Goal: Task Accomplishment & Management: Complete application form

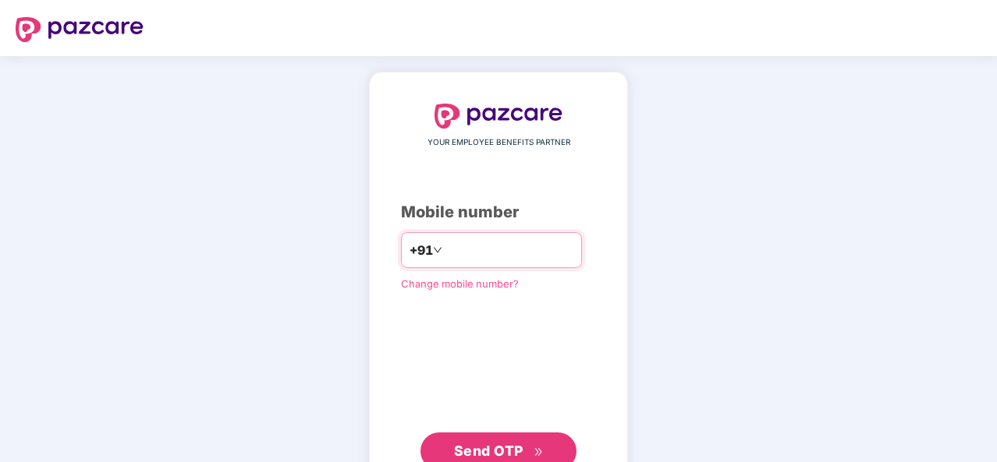
click at [459, 249] on input "number" at bounding box center [509, 250] width 128 height 25
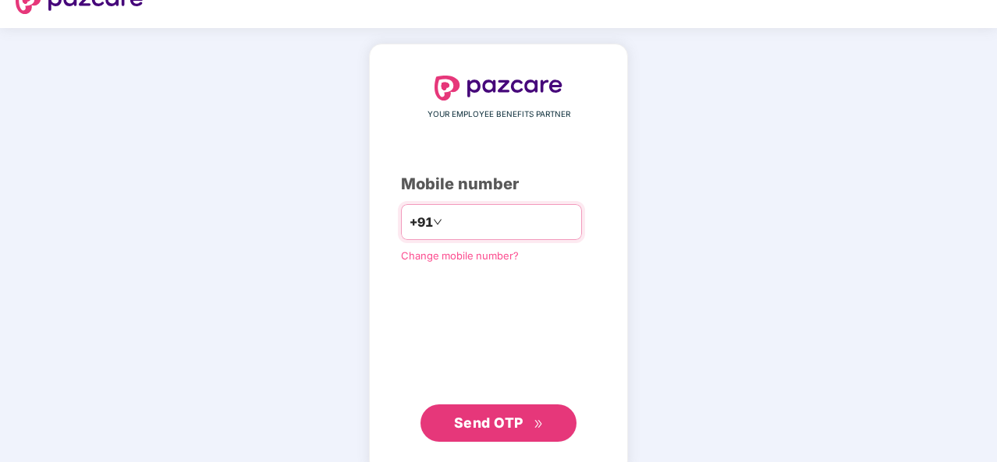
scroll to position [53, 0]
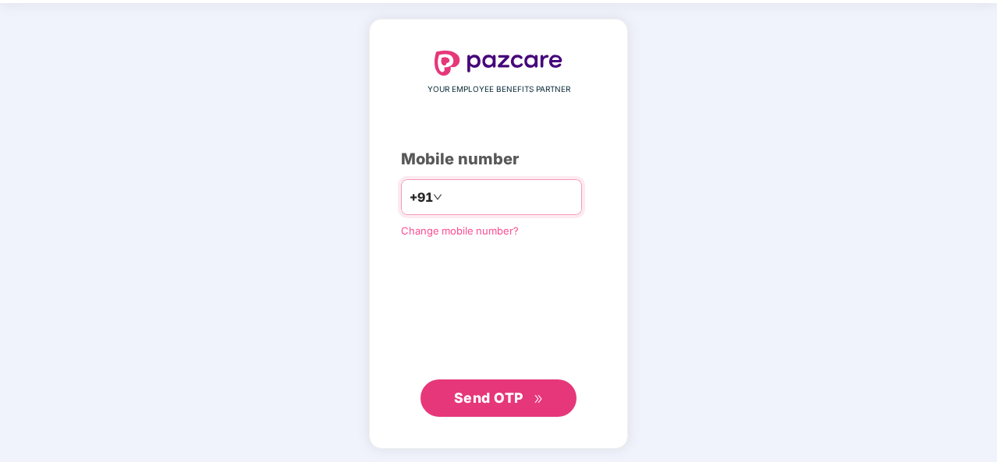
type input "**********"
click at [514, 395] on span "Send OTP" at bounding box center [488, 398] width 69 height 16
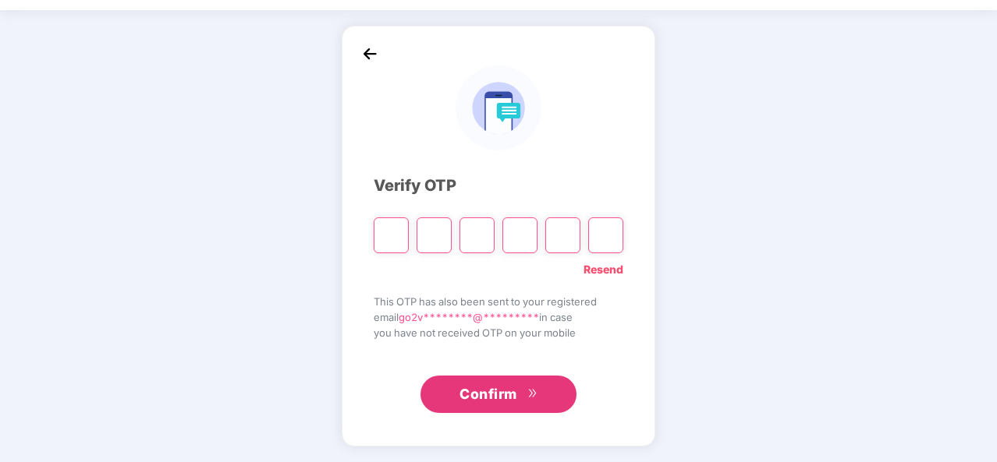
scroll to position [45, 0]
type input "*"
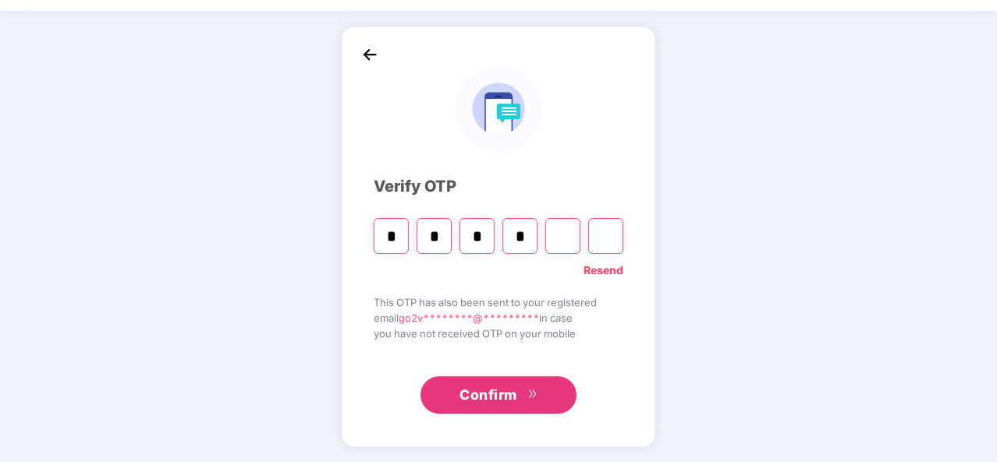
type input "*"
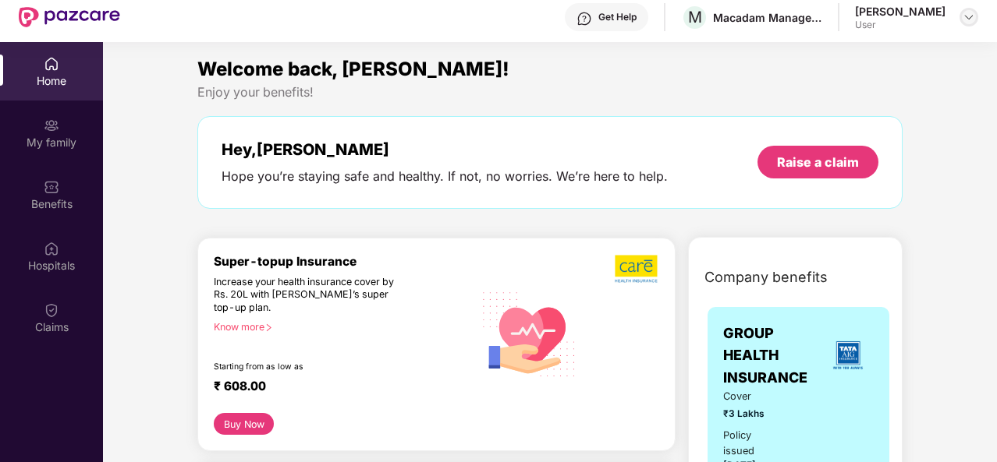
click at [970, 22] on img at bounding box center [968, 17] width 12 height 12
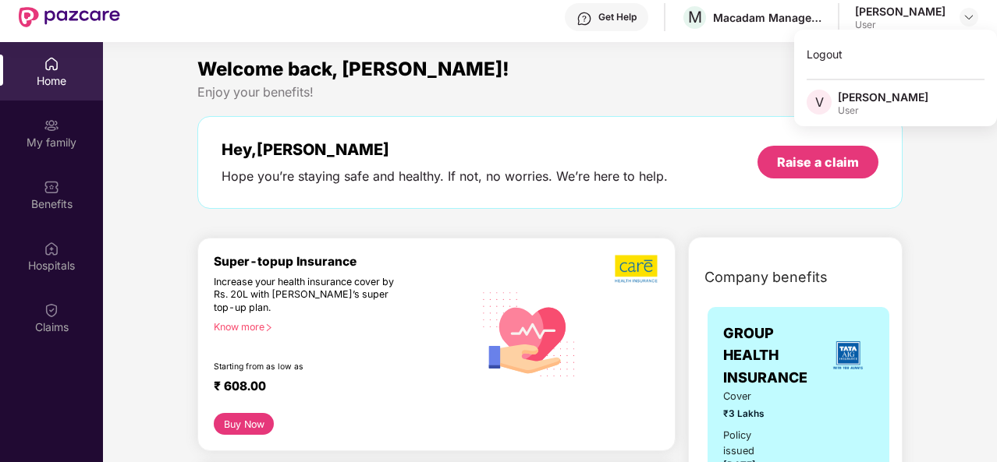
click at [681, 68] on div "Welcome back, [PERSON_NAME]!" at bounding box center [549, 70] width 705 height 30
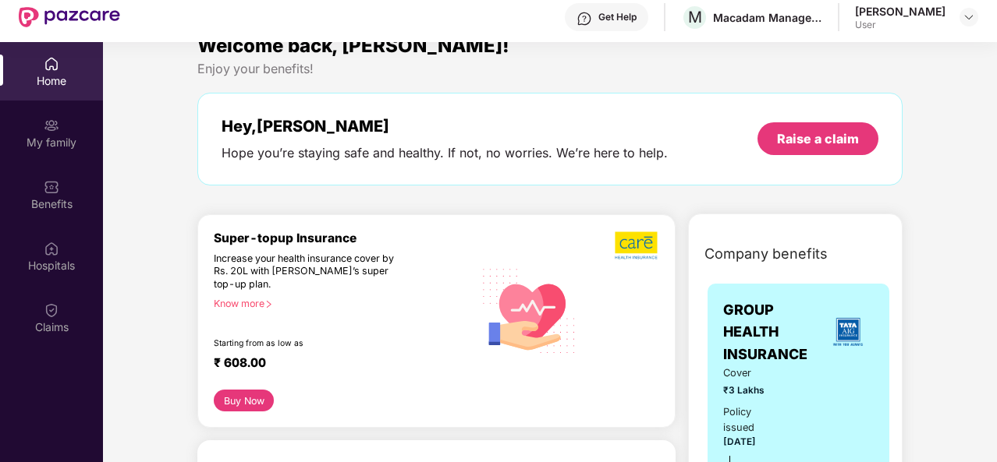
scroll to position [0, 0]
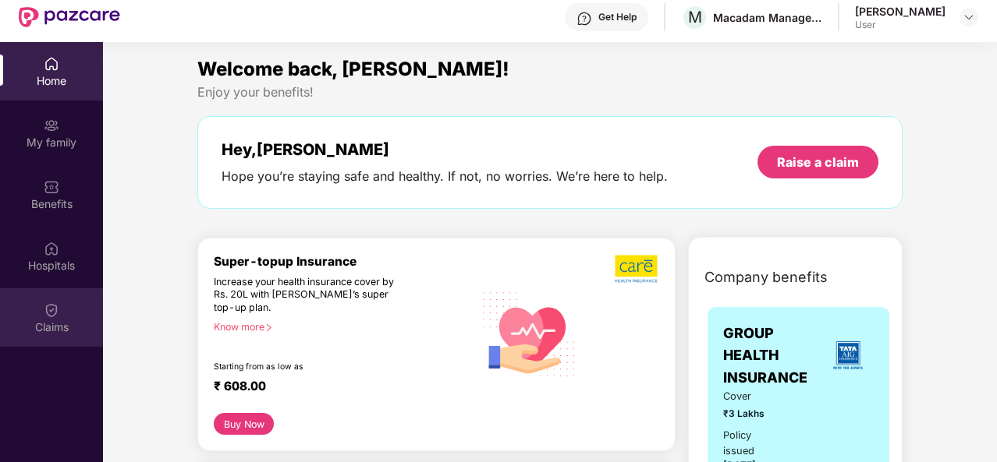
click at [50, 321] on div "Claims" at bounding box center [51, 328] width 103 height 16
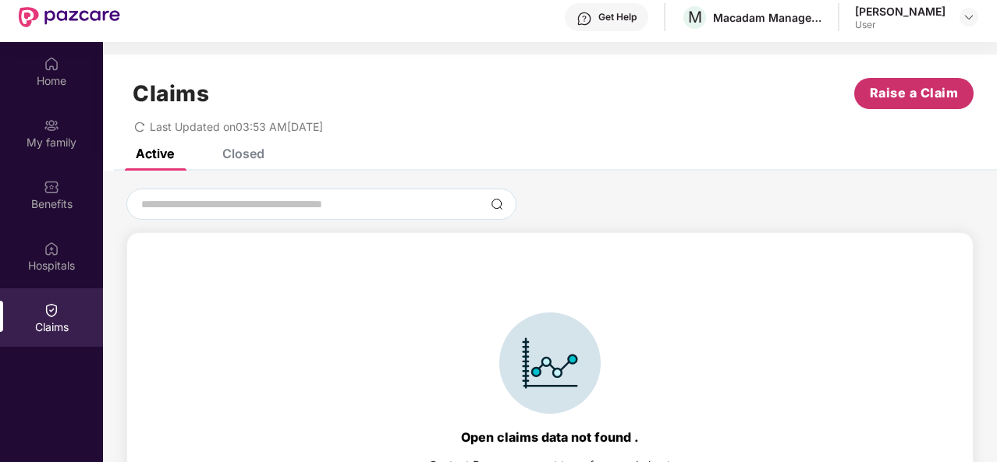
click at [920, 90] on span "Raise a Claim" at bounding box center [914, 92] width 89 height 19
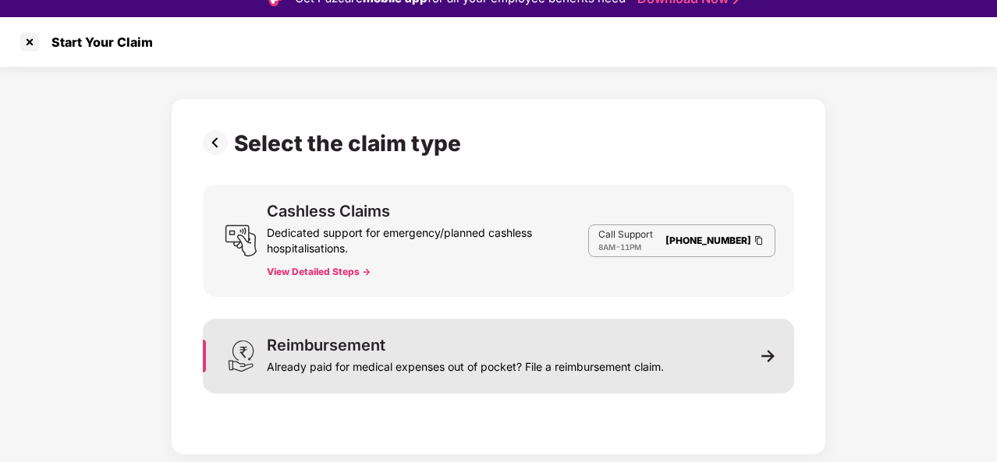
scroll to position [37, 0]
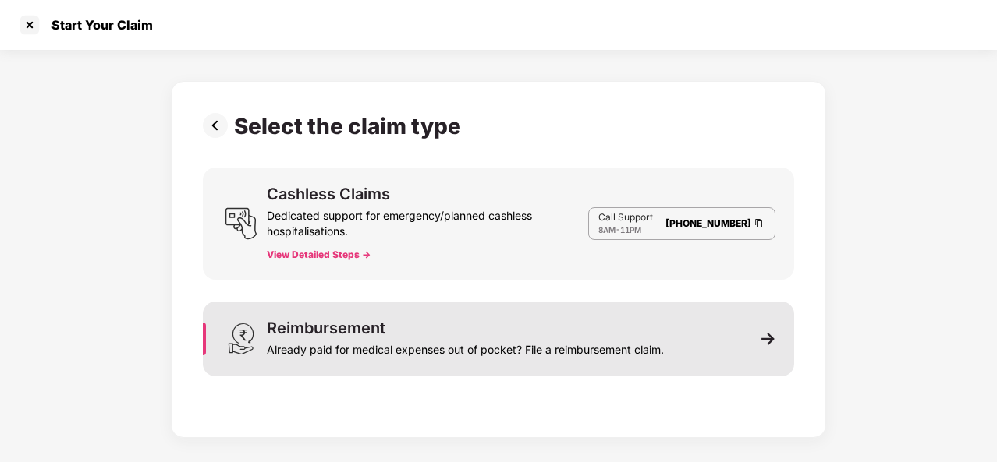
click at [423, 335] on div "Reimbursement Already paid for medical expenses out of pocket? File a reimburse…" at bounding box center [465, 339] width 397 height 37
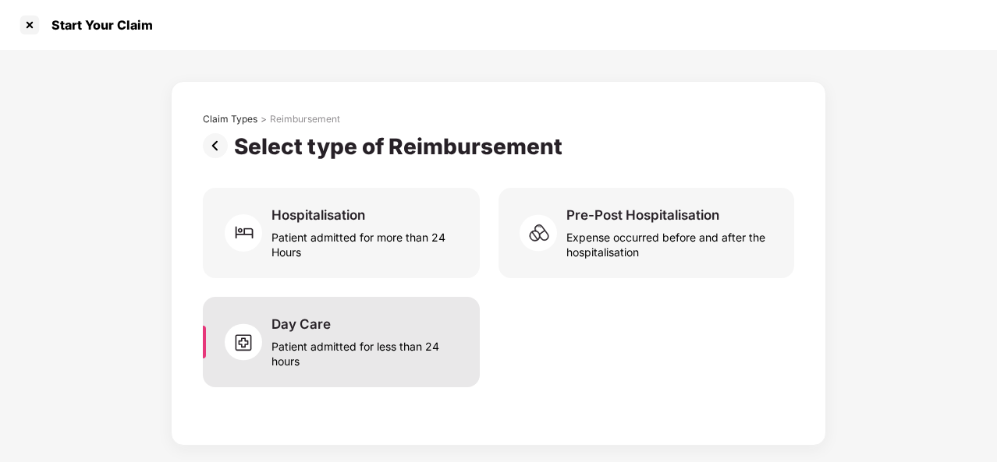
click at [348, 351] on div "Patient admitted for less than 24 hours" at bounding box center [366, 351] width 190 height 36
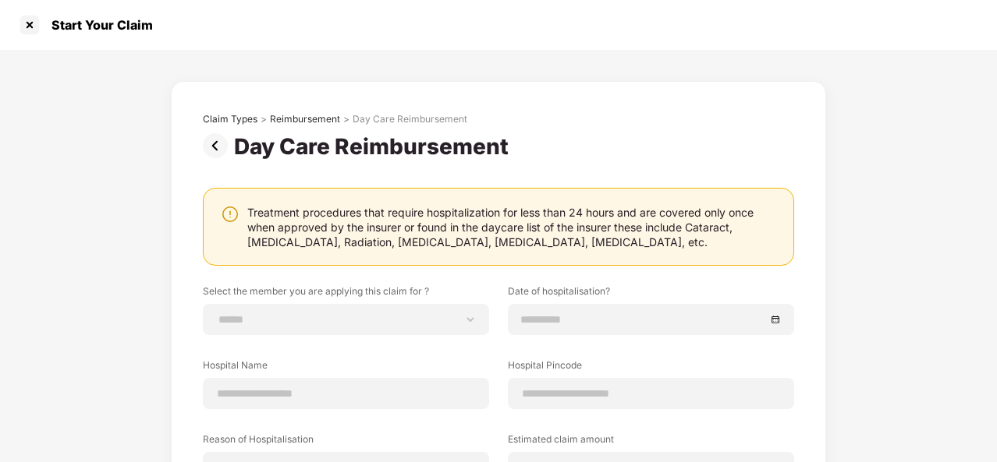
scroll to position [78, 0]
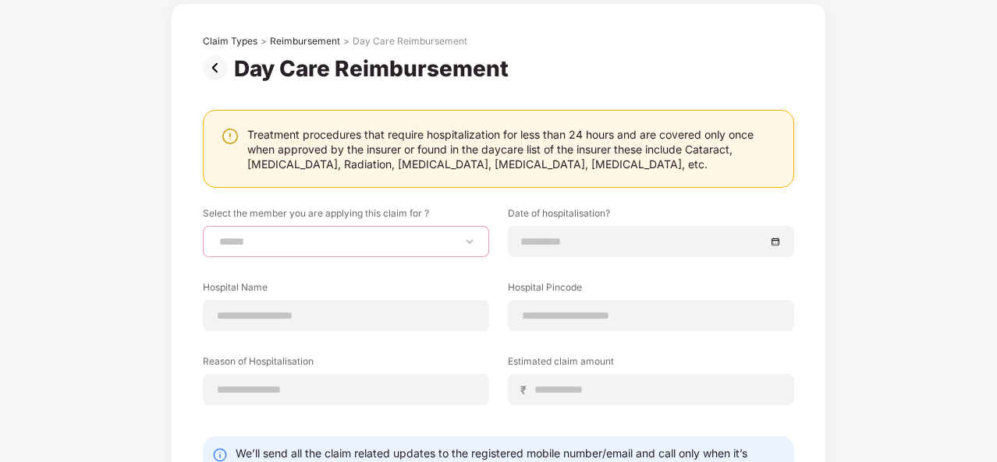
click at [301, 238] on select "**********" at bounding box center [346, 242] width 260 height 12
select select "**********"
click at [216, 236] on select "**********" at bounding box center [346, 242] width 260 height 12
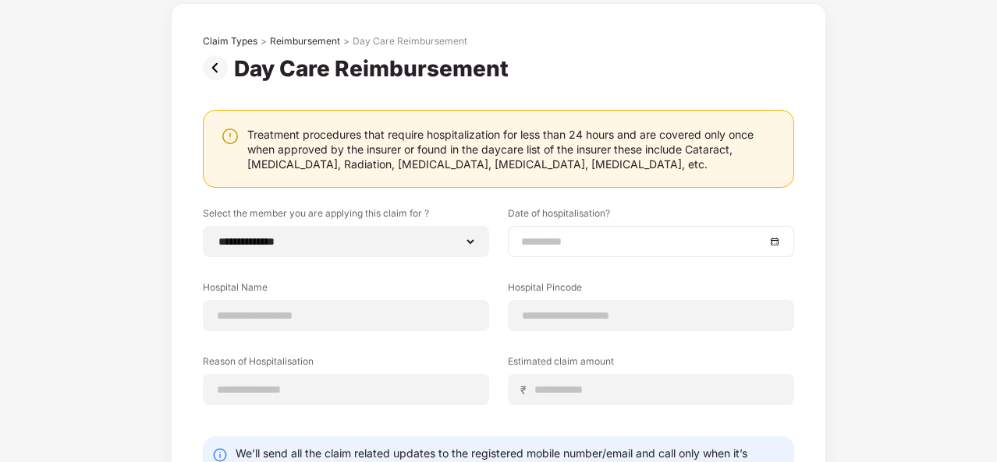
click at [529, 239] on input at bounding box center [643, 241] width 244 height 17
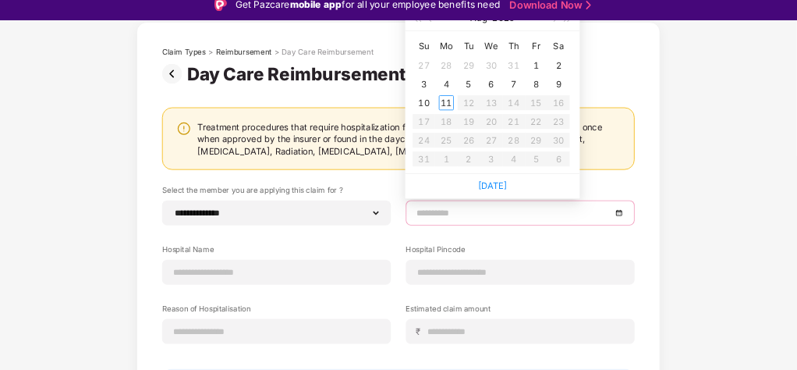
scroll to position [0, 0]
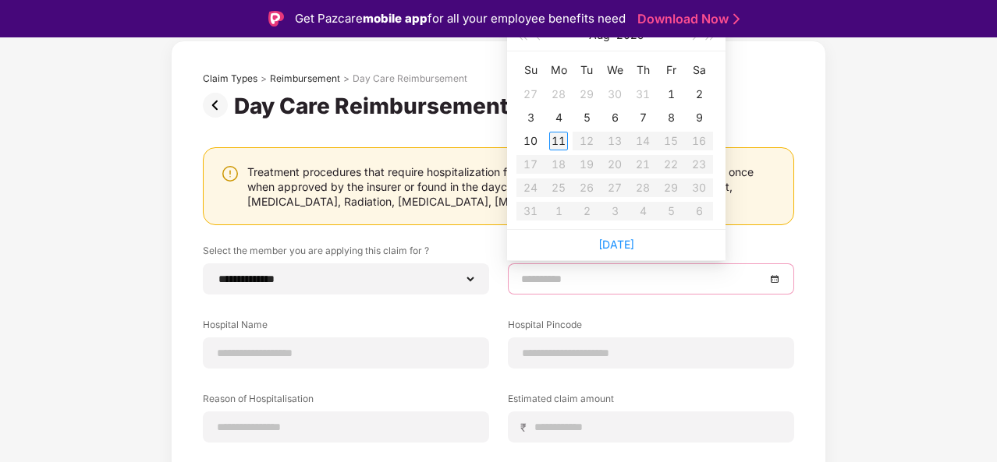
type input "**********"
click at [533, 39] on button "button" at bounding box center [538, 34] width 17 height 31
type input "**********"
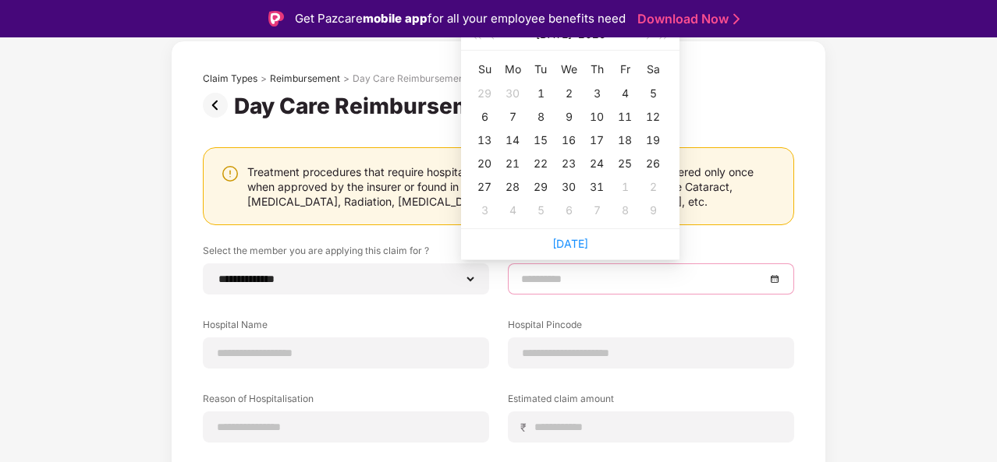
scroll to position [78, 0]
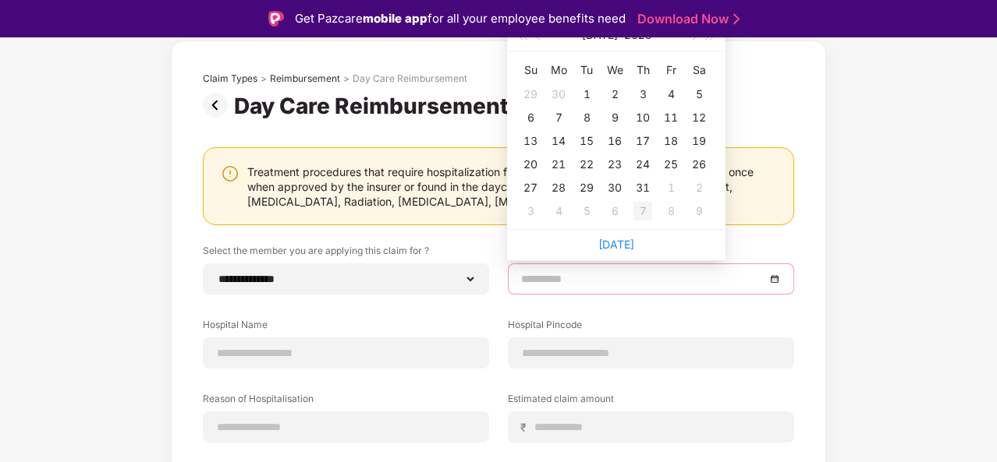
type input "**********"
click at [699, 136] on div "19" at bounding box center [698, 141] width 19 height 19
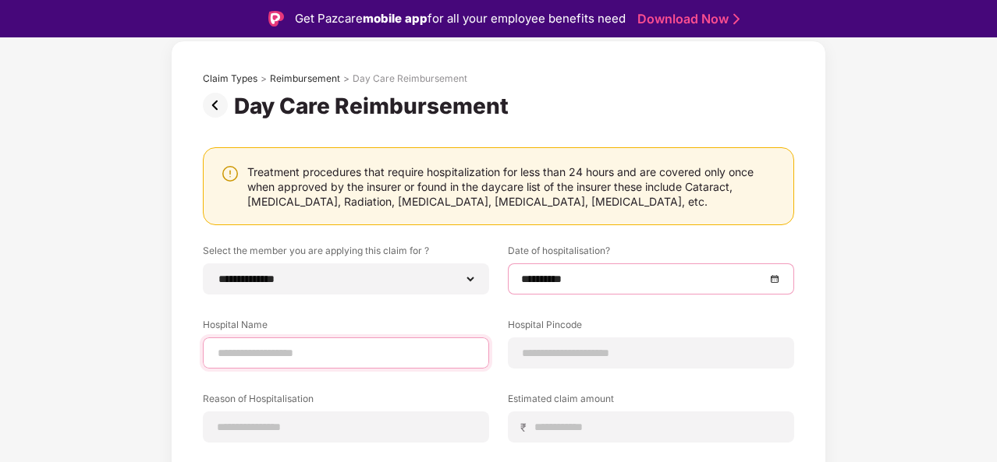
click at [277, 352] on input at bounding box center [346, 354] width 260 height 16
type input "*"
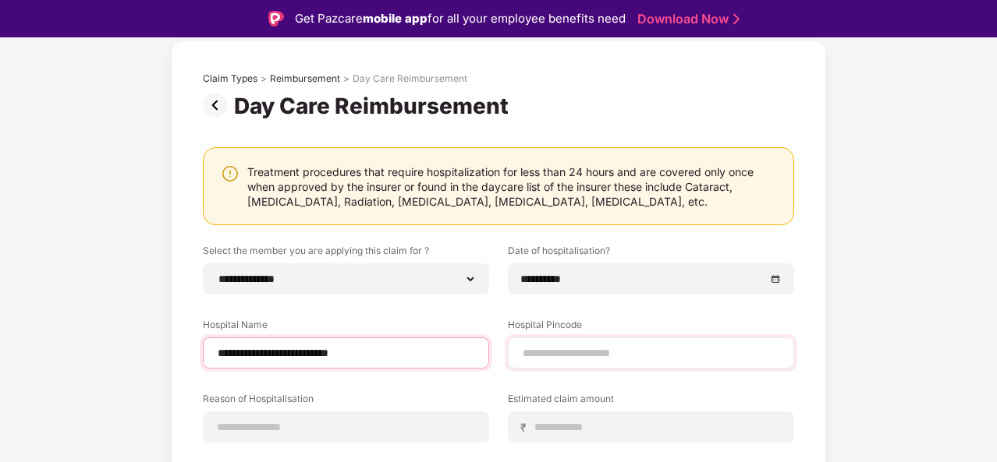
type input "**********"
click at [623, 354] on input at bounding box center [651, 354] width 260 height 16
type input "******"
select select "*********"
select select "**********"
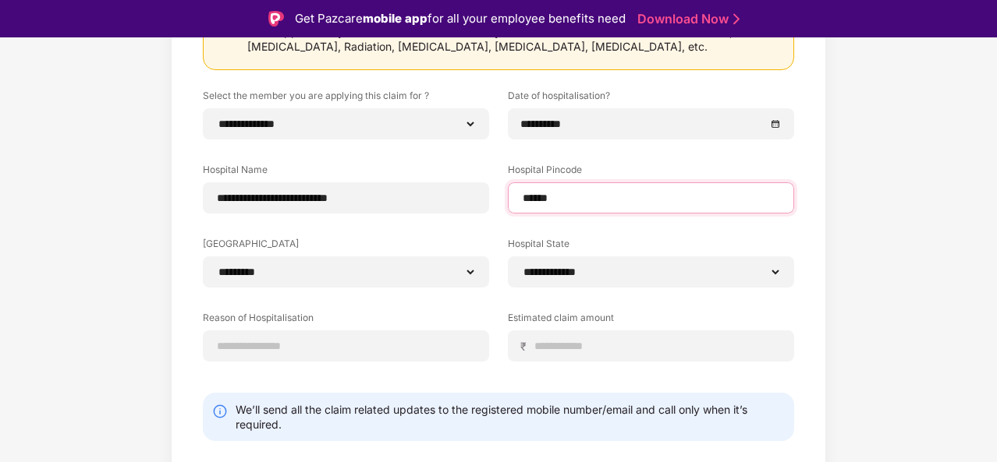
scroll to position [234, 0]
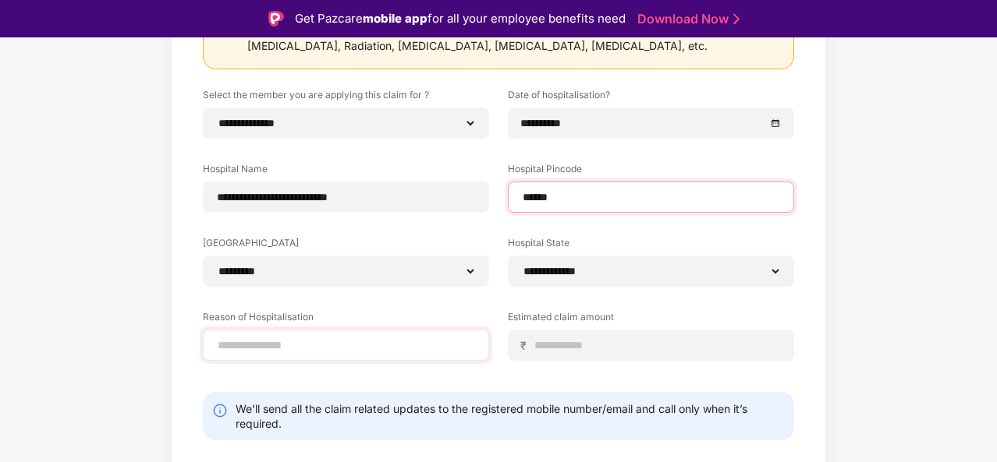
type input "******"
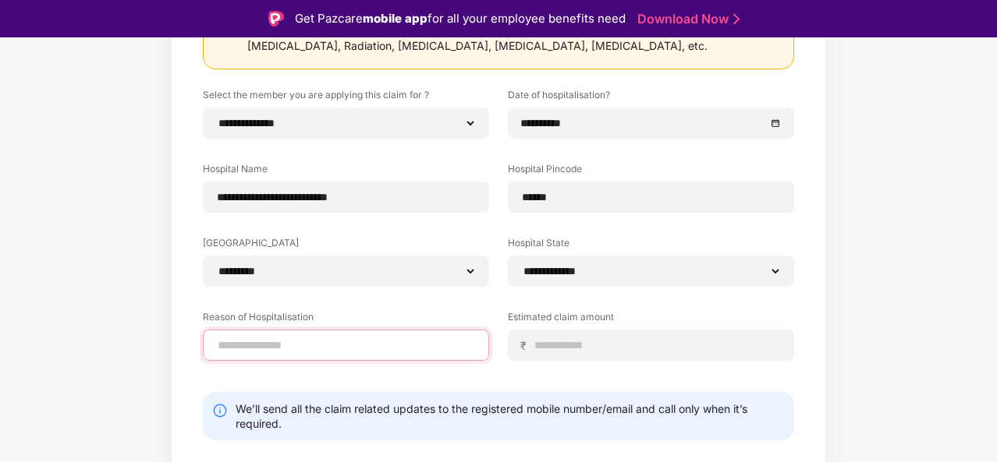
click at [331, 343] on input at bounding box center [346, 346] width 260 height 16
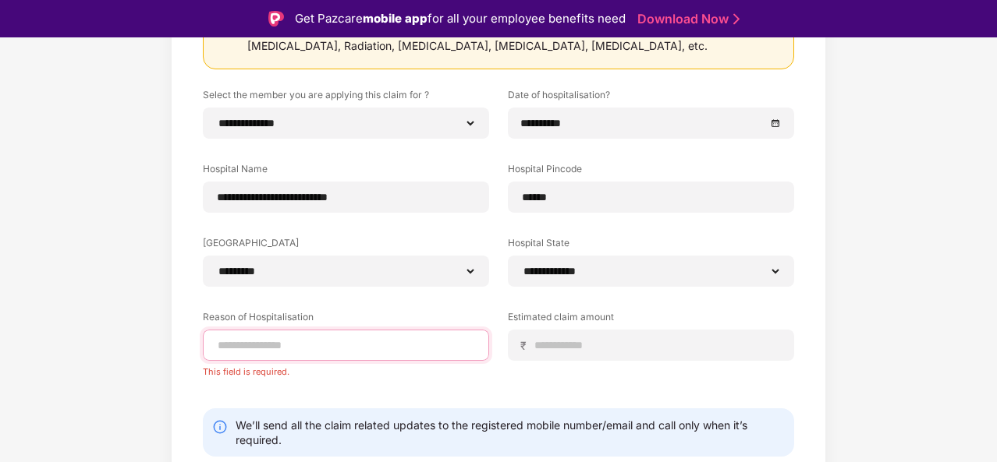
paste input "**********"
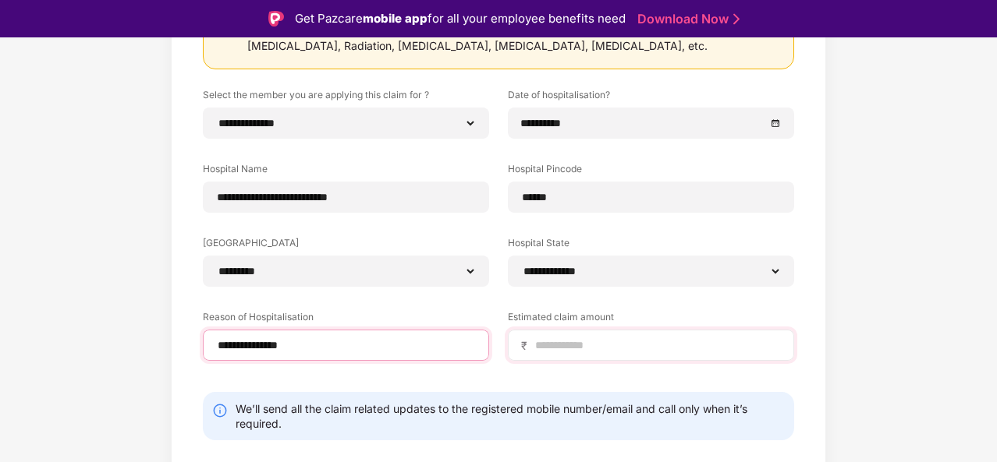
type input "**********"
click at [594, 338] on input at bounding box center [656, 346] width 247 height 16
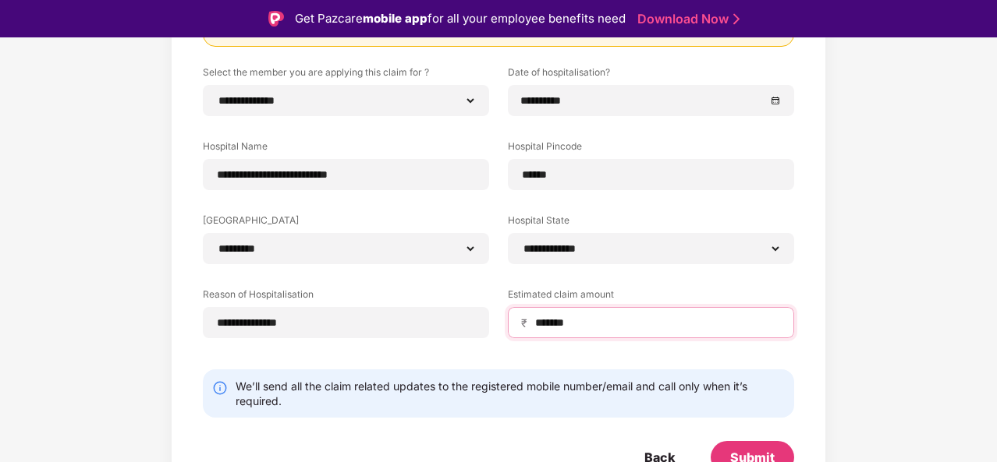
scroll to position [269, 0]
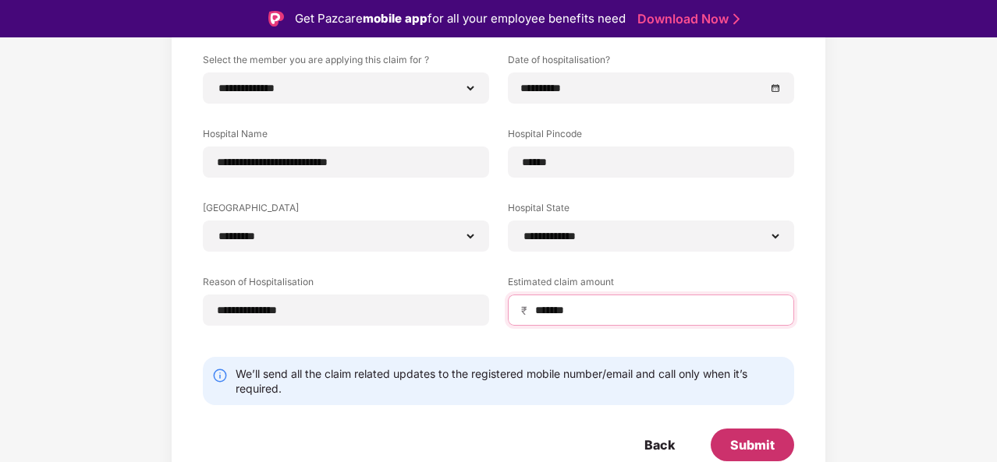
type input "*******"
click at [770, 437] on div "Submit" at bounding box center [752, 445] width 44 height 17
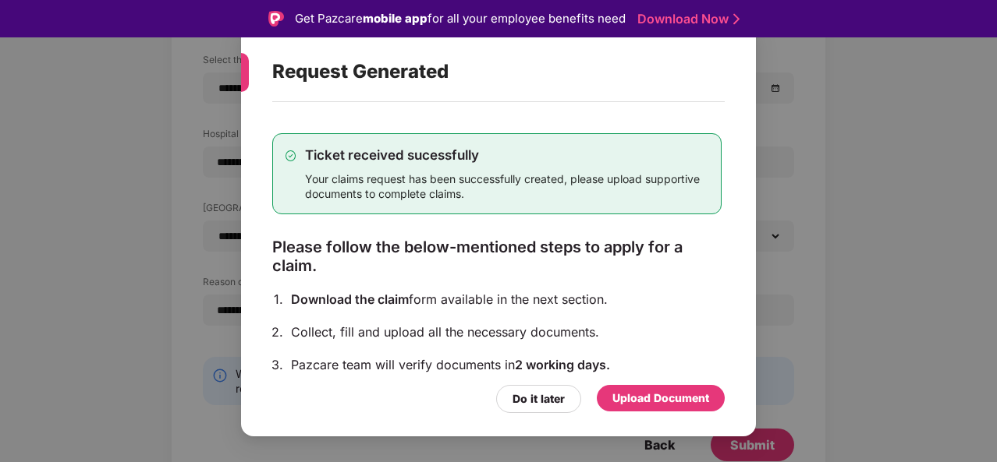
click at [650, 397] on div "Upload Document" at bounding box center [660, 398] width 97 height 17
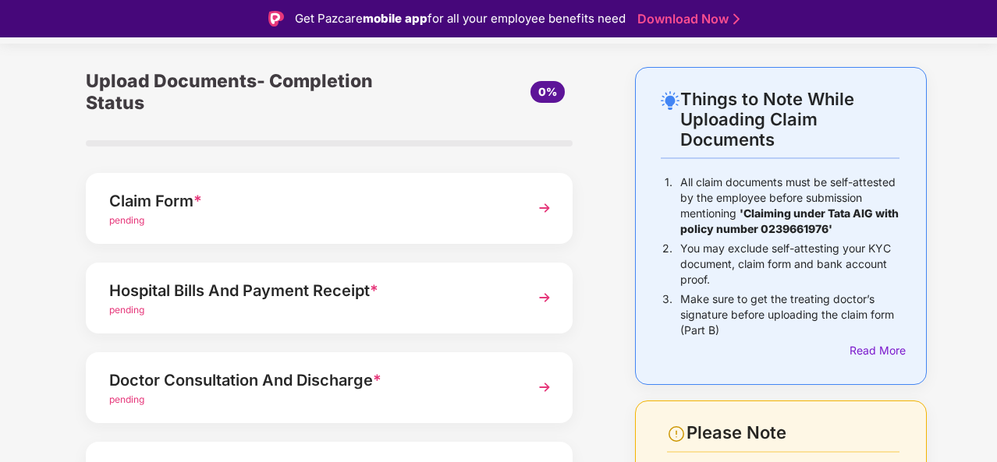
scroll to position [78, 0]
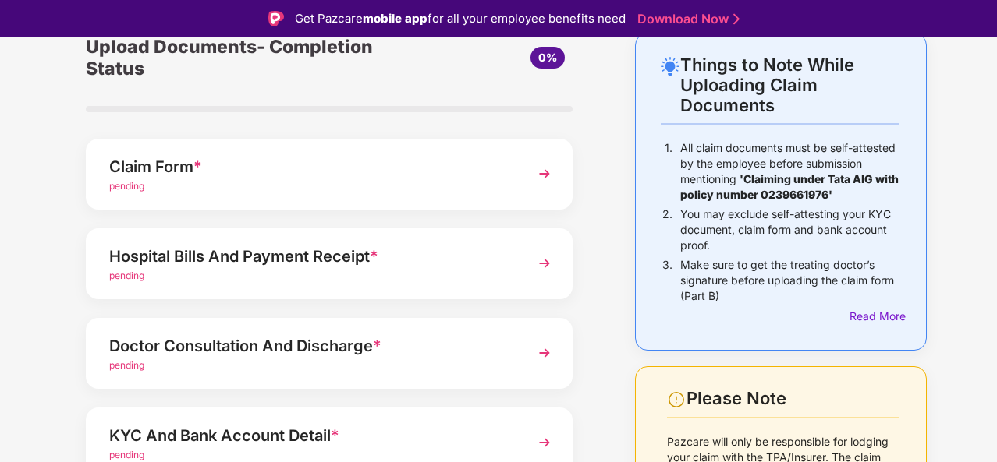
click at [542, 168] on img at bounding box center [544, 174] width 28 height 28
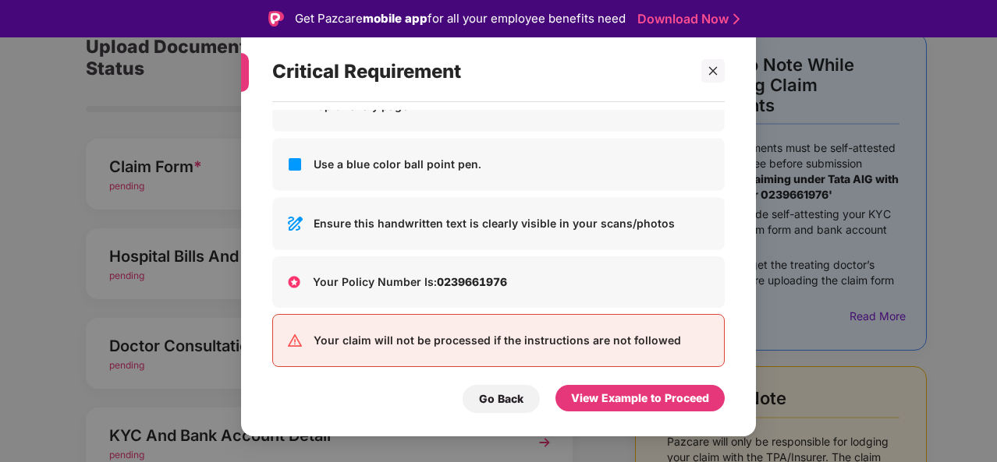
scroll to position [108, 0]
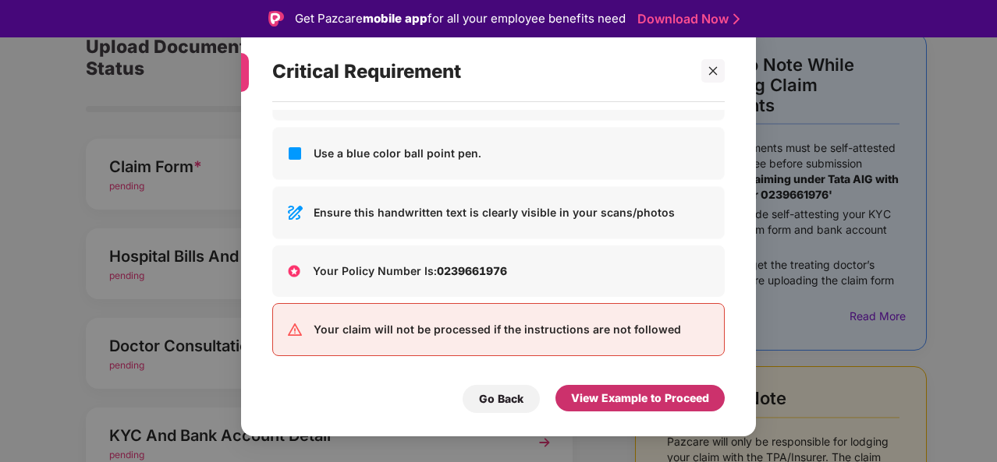
click at [619, 397] on div "View Example to Proceed" at bounding box center [640, 398] width 138 height 17
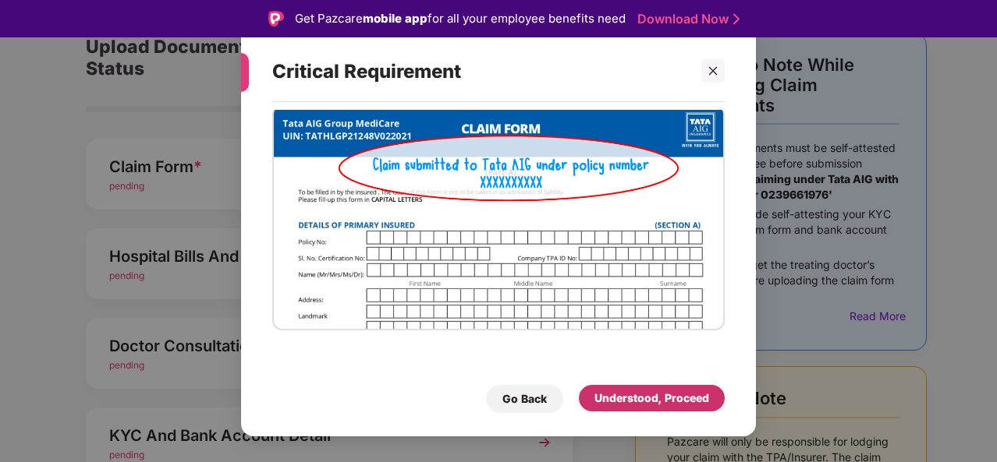
scroll to position [39, 0]
click at [640, 402] on div "Understood, Proceed" at bounding box center [651, 398] width 115 height 17
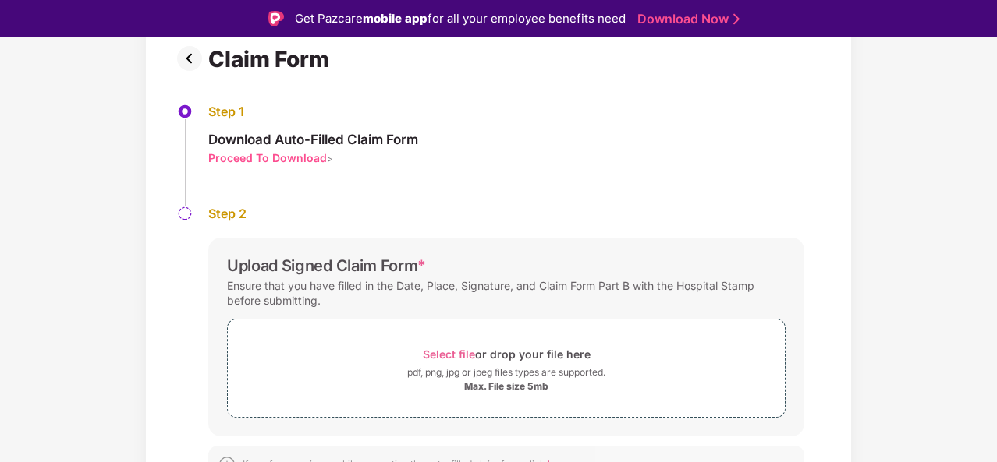
scroll to position [139, 0]
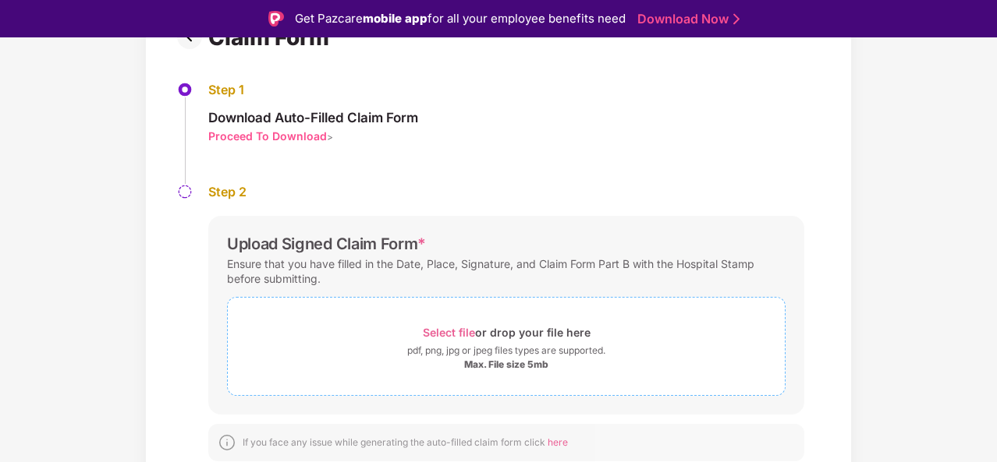
click at [495, 364] on div "Max. File size 5mb" at bounding box center [506, 365] width 84 height 12
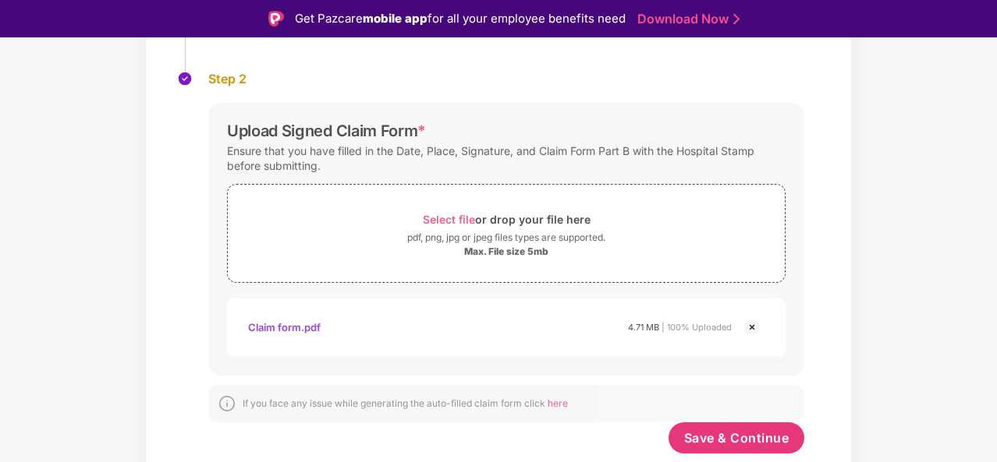
scroll to position [37, 0]
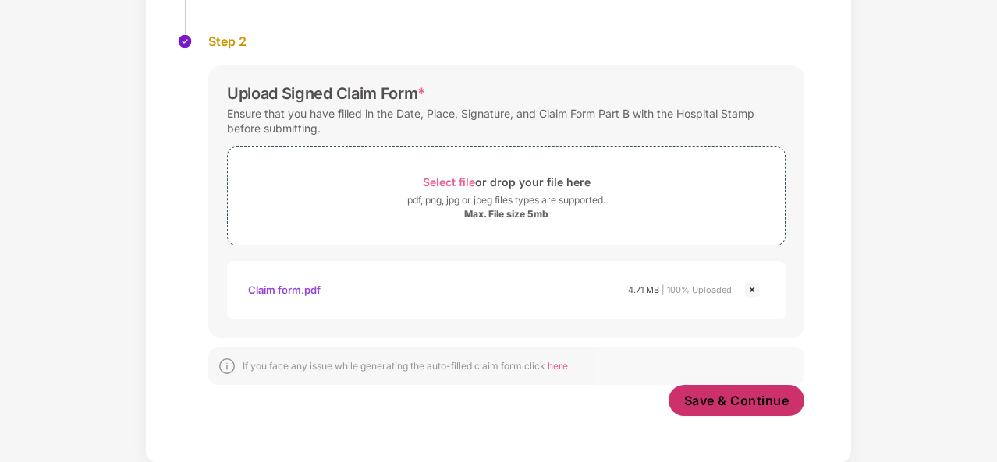
click at [718, 392] on span "Save & Continue" at bounding box center [736, 400] width 105 height 17
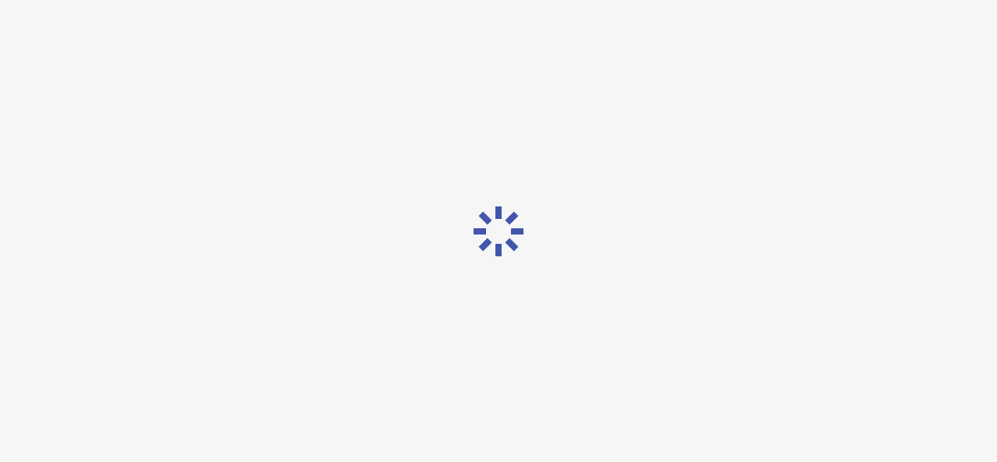
scroll to position [0, 0]
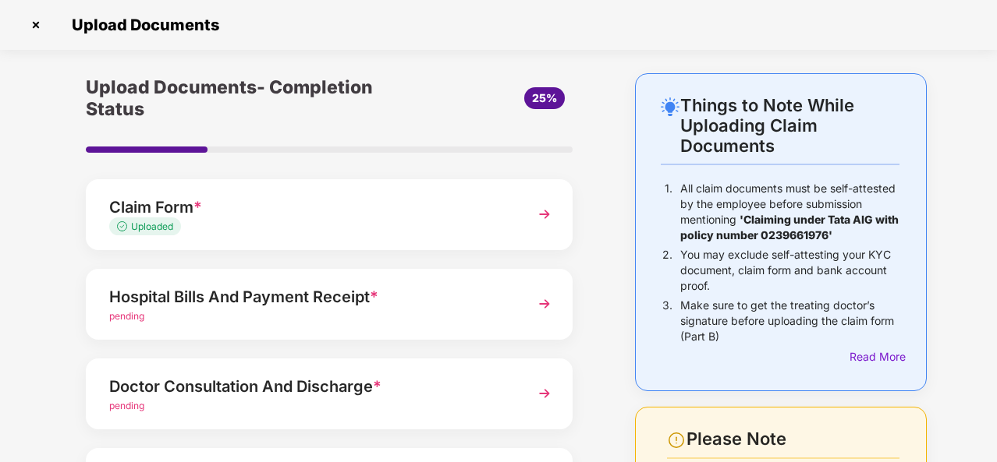
click at [229, 307] on div "Hospital Bills And Payment Receipt *" at bounding box center [310, 297] width 403 height 25
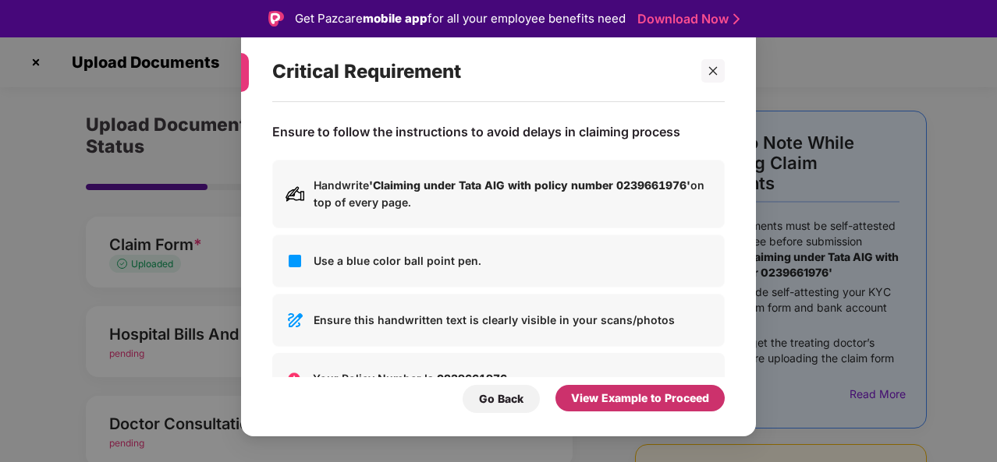
click at [633, 405] on div "View Example to Proceed" at bounding box center [640, 398] width 138 height 17
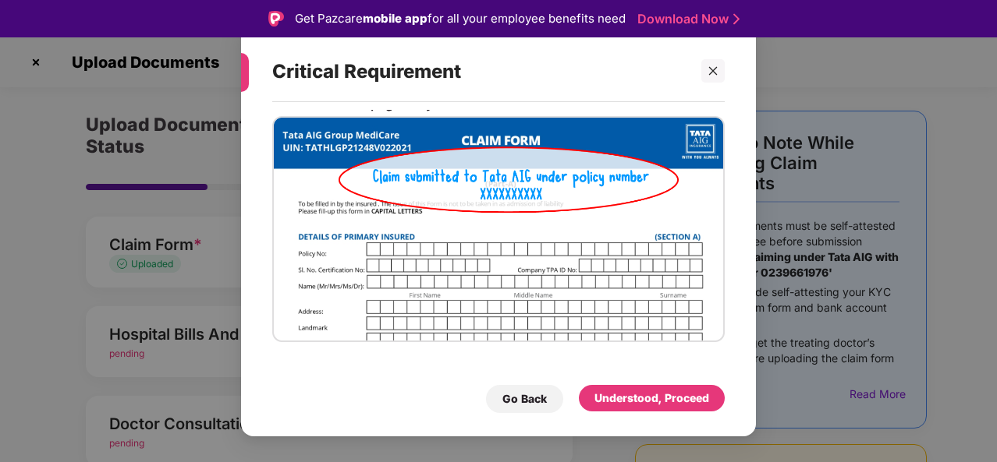
scroll to position [39, 0]
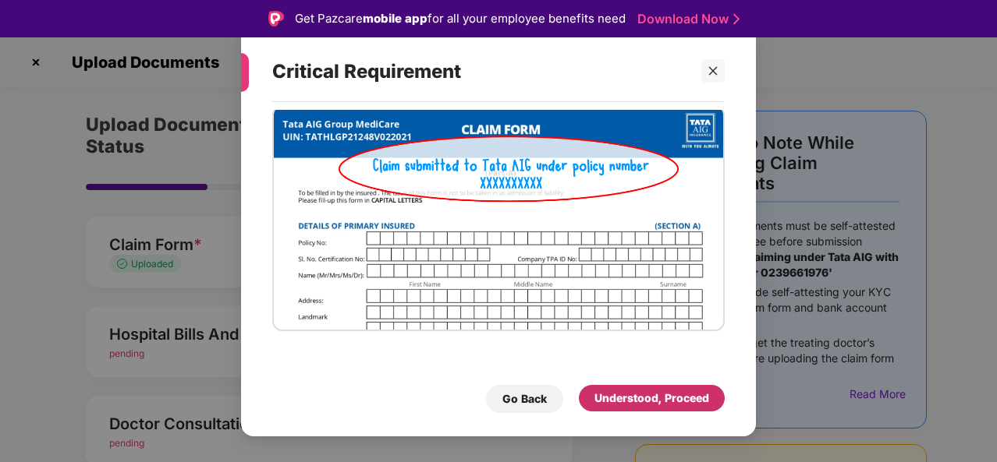
click at [626, 395] on div "Understood, Proceed" at bounding box center [651, 398] width 115 height 17
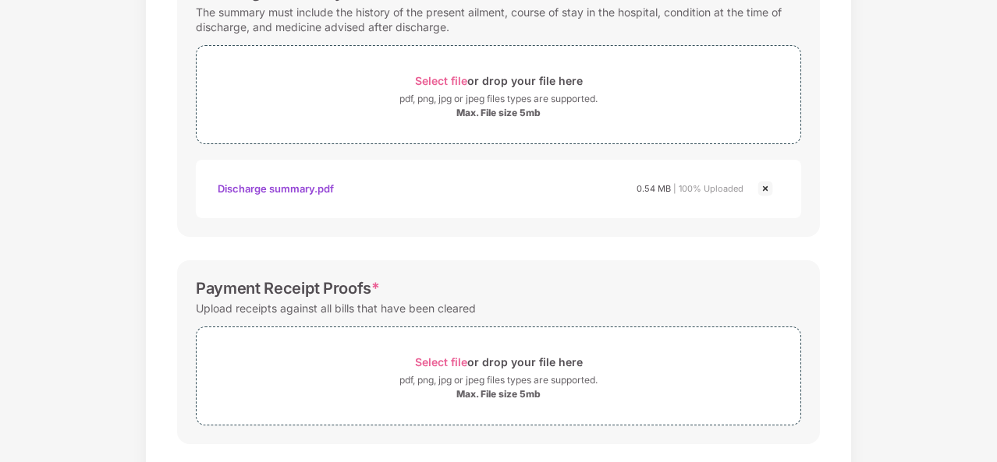
scroll to position [631, 0]
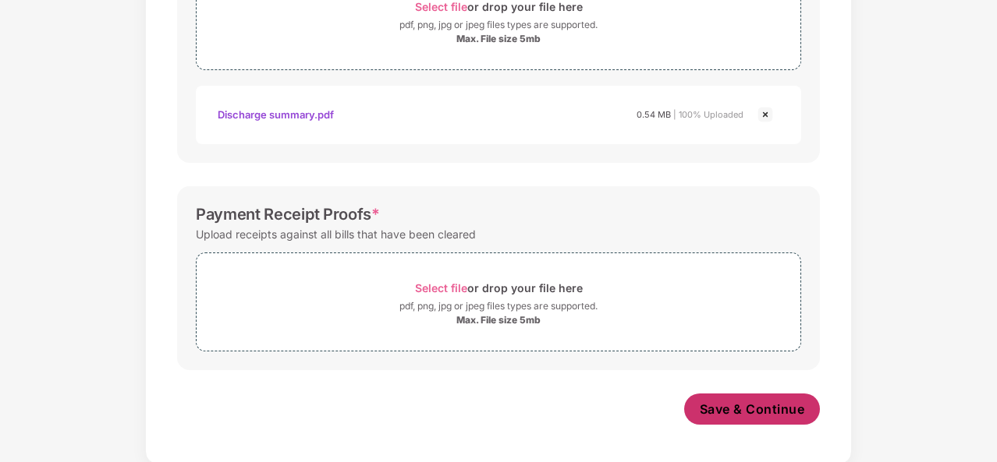
click at [750, 406] on span "Save & Continue" at bounding box center [752, 409] width 105 height 17
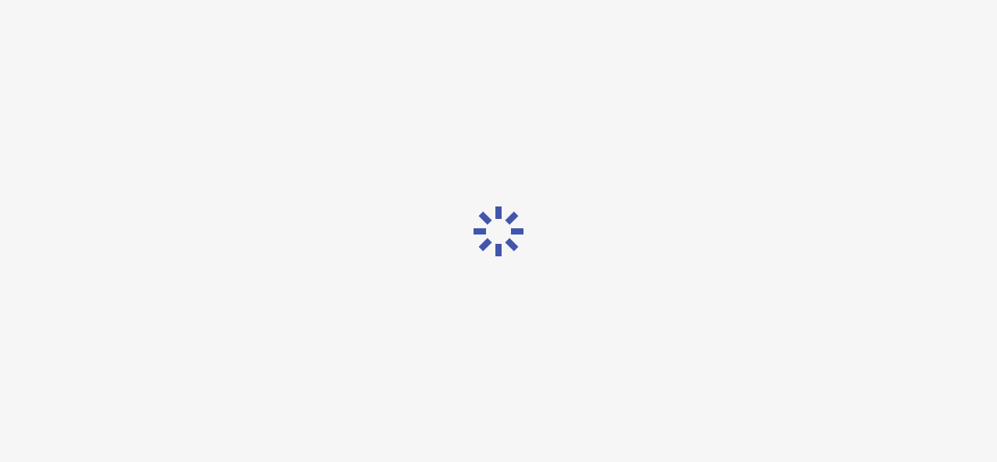
scroll to position [0, 0]
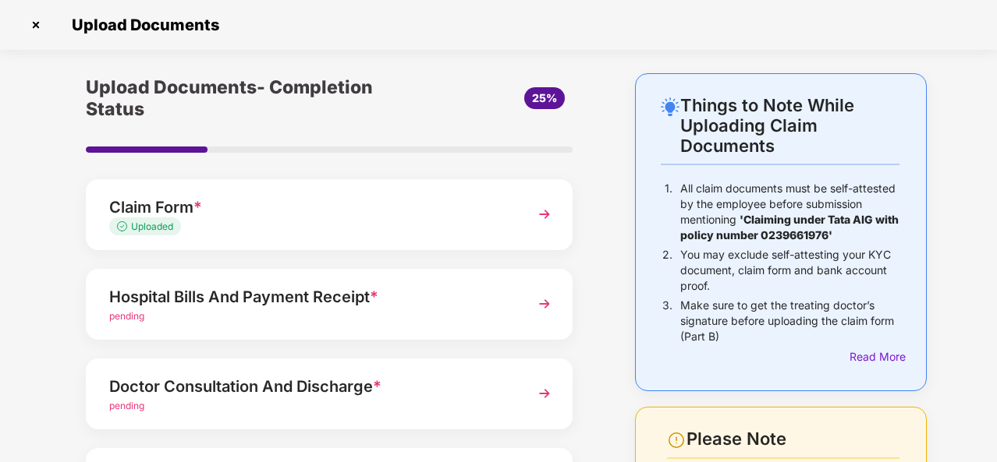
click at [540, 306] on img at bounding box center [544, 304] width 28 height 28
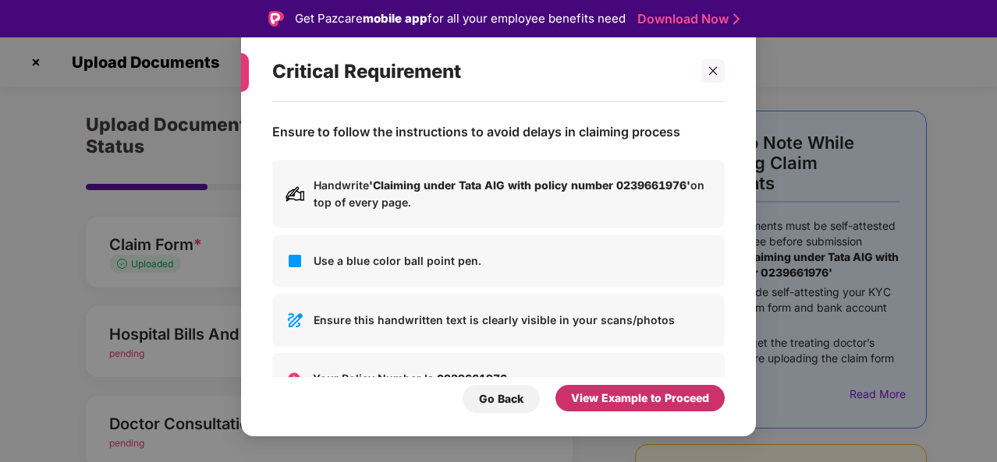
click at [618, 399] on div "View Example to Proceed" at bounding box center [640, 398] width 138 height 17
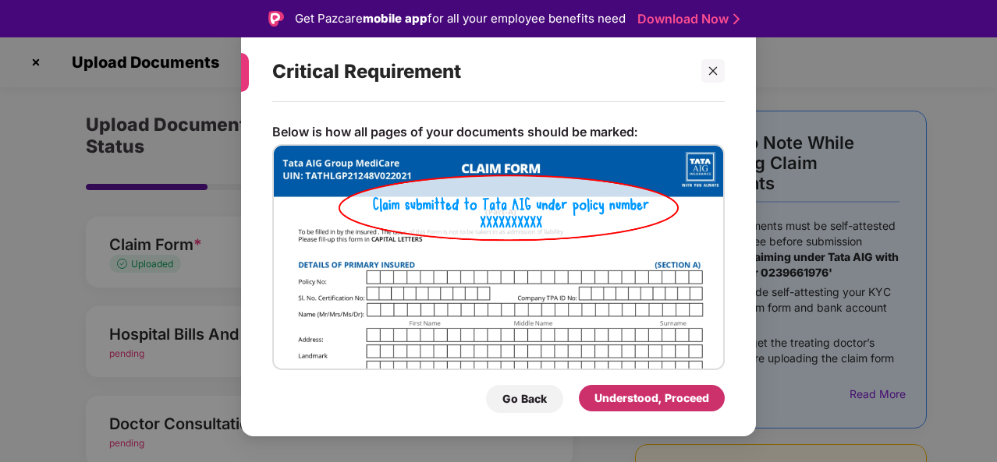
click at [636, 401] on div "Understood, Proceed" at bounding box center [651, 398] width 115 height 17
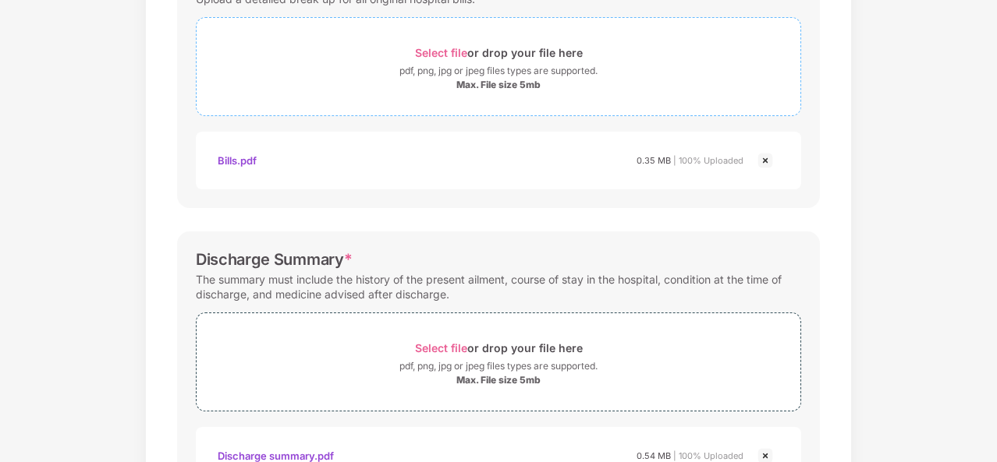
scroll to position [83, 0]
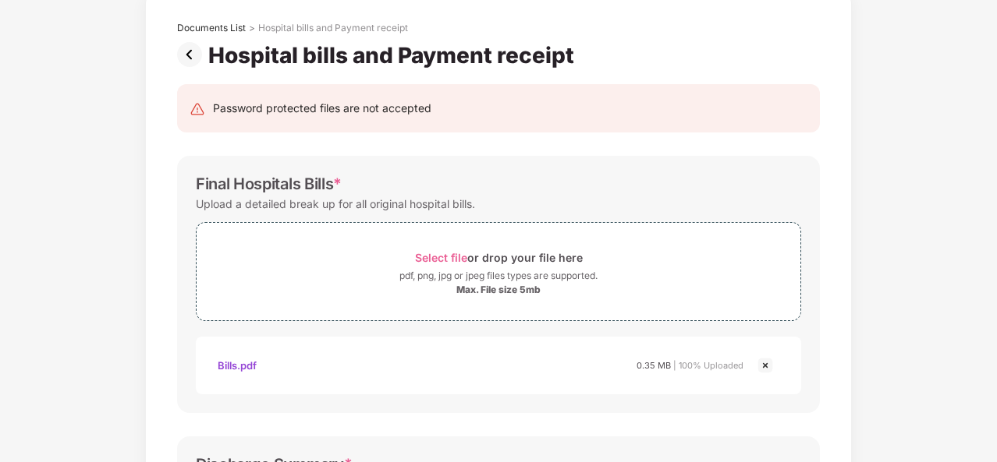
click at [766, 364] on img at bounding box center [765, 365] width 19 height 19
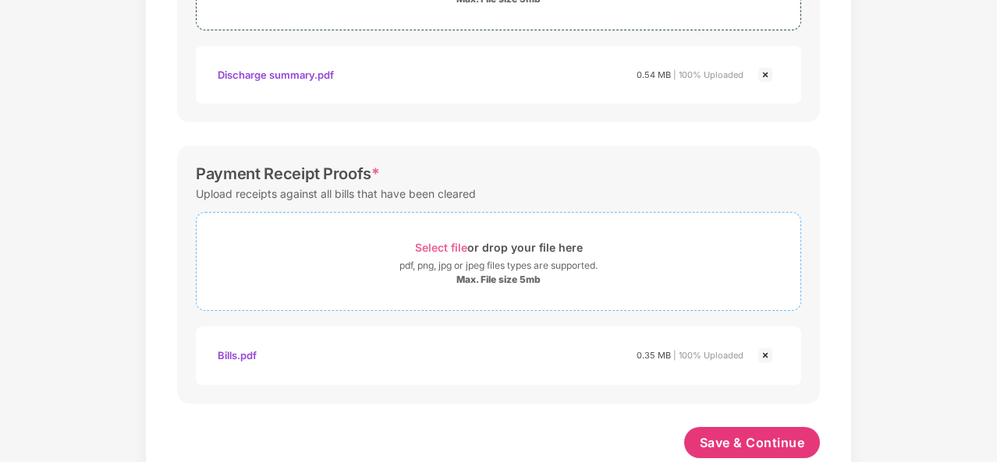
scroll to position [704, 0]
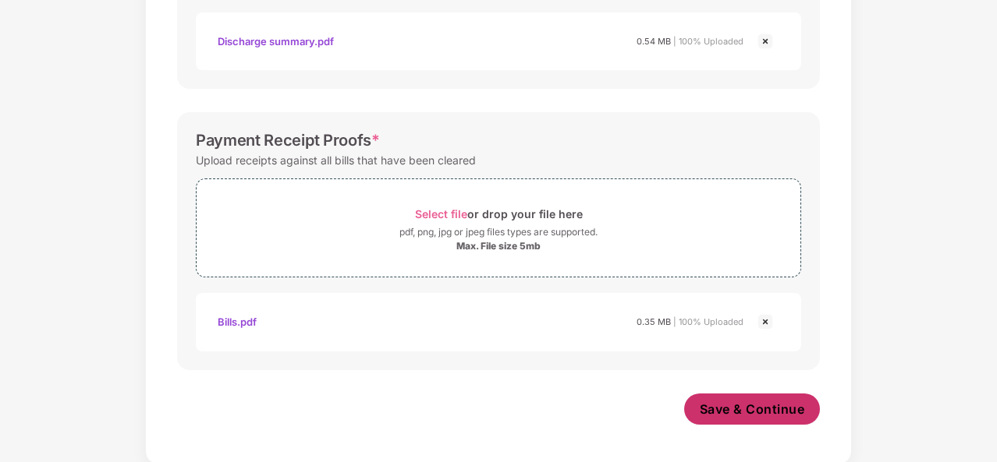
click at [746, 408] on span "Save & Continue" at bounding box center [752, 409] width 105 height 17
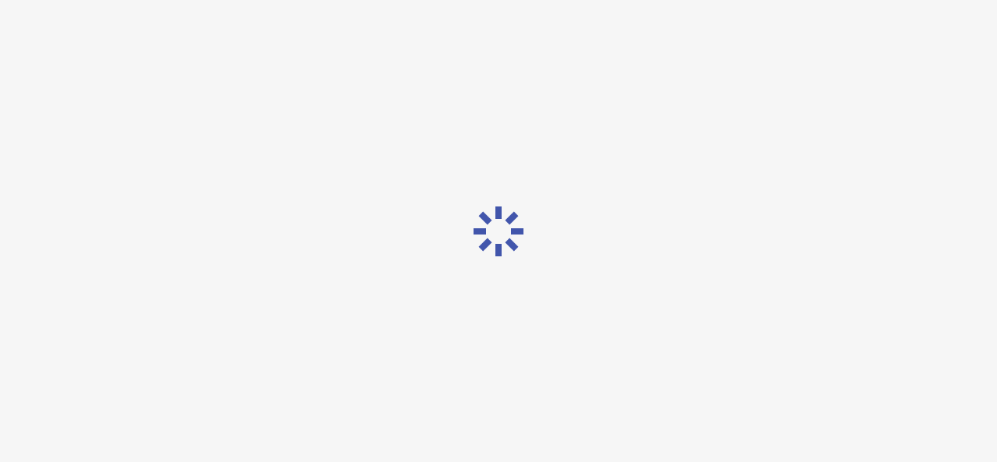
scroll to position [0, 0]
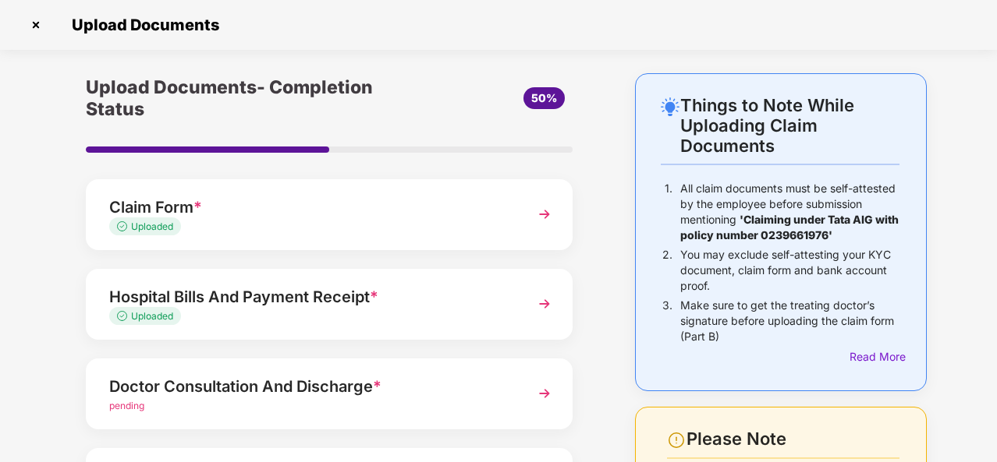
click at [309, 388] on div "Doctor Consultation And Discharge *" at bounding box center [310, 386] width 403 height 25
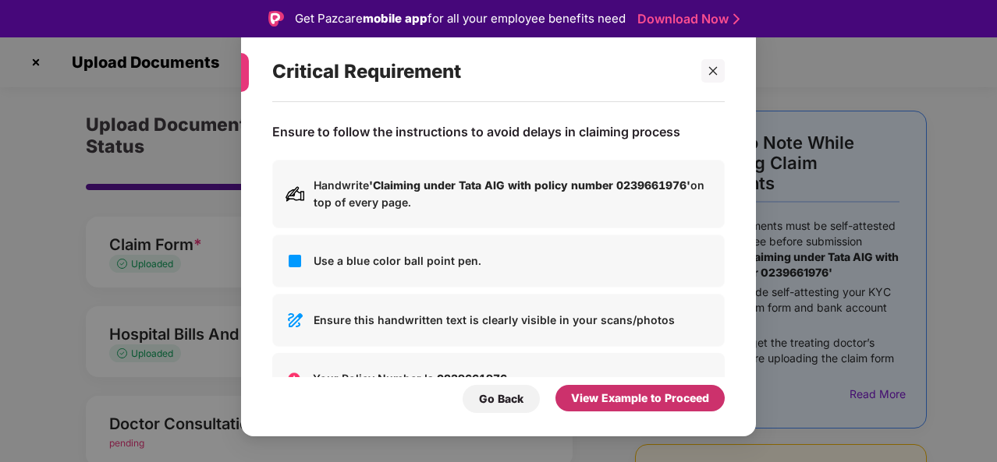
click at [646, 401] on div "View Example to Proceed" at bounding box center [640, 398] width 138 height 17
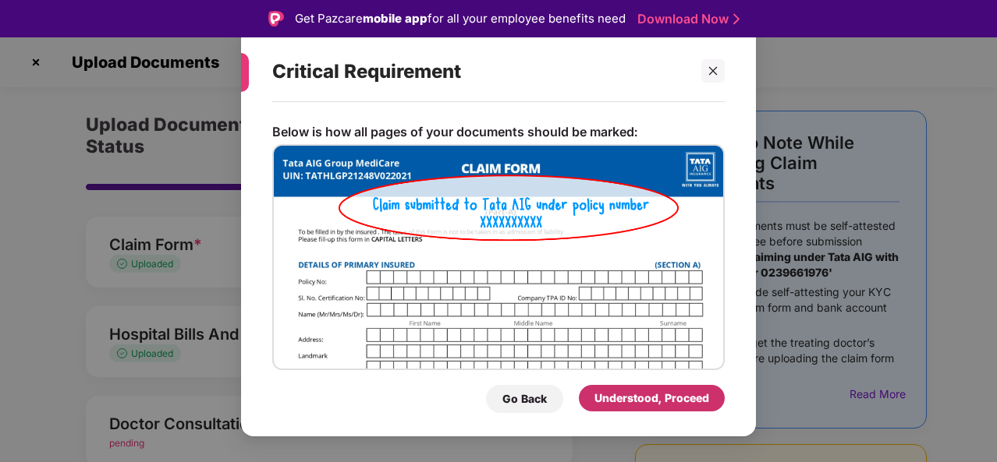
click at [646, 401] on div "Understood, Proceed" at bounding box center [651, 398] width 115 height 17
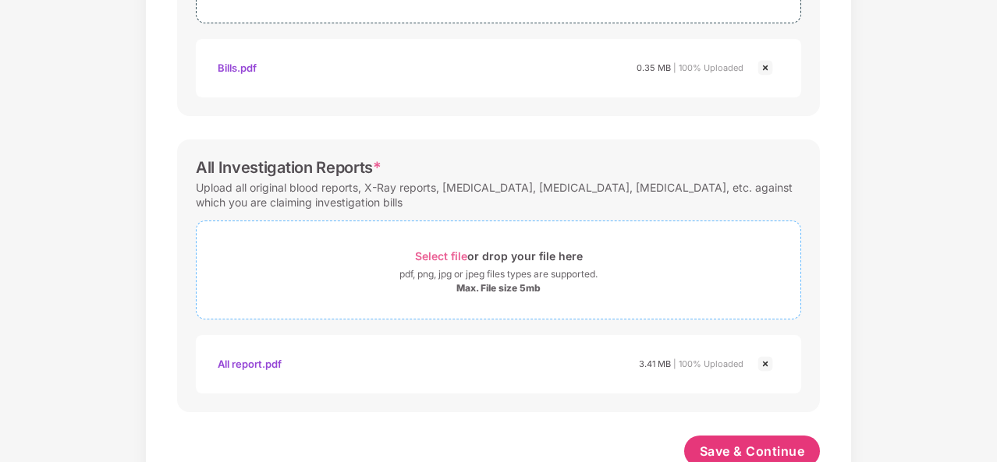
scroll to position [779, 0]
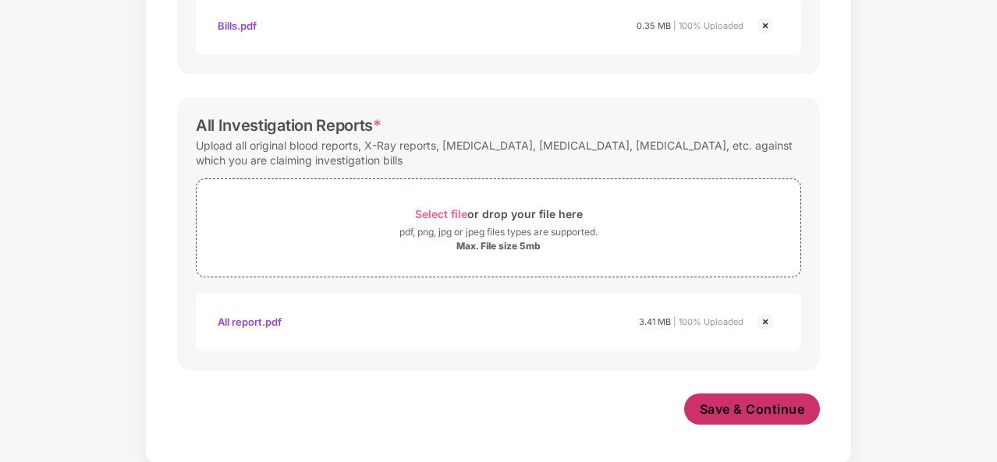
click at [751, 405] on span "Save & Continue" at bounding box center [752, 409] width 105 height 17
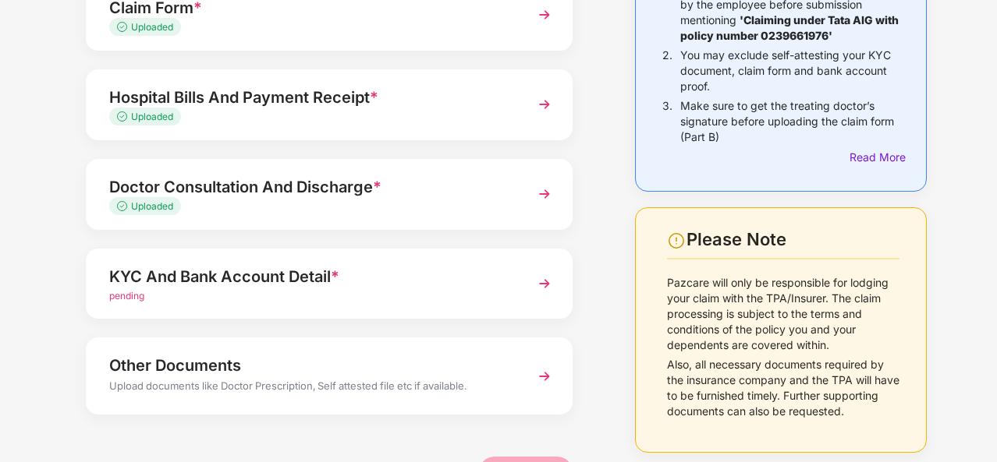
scroll to position [234, 0]
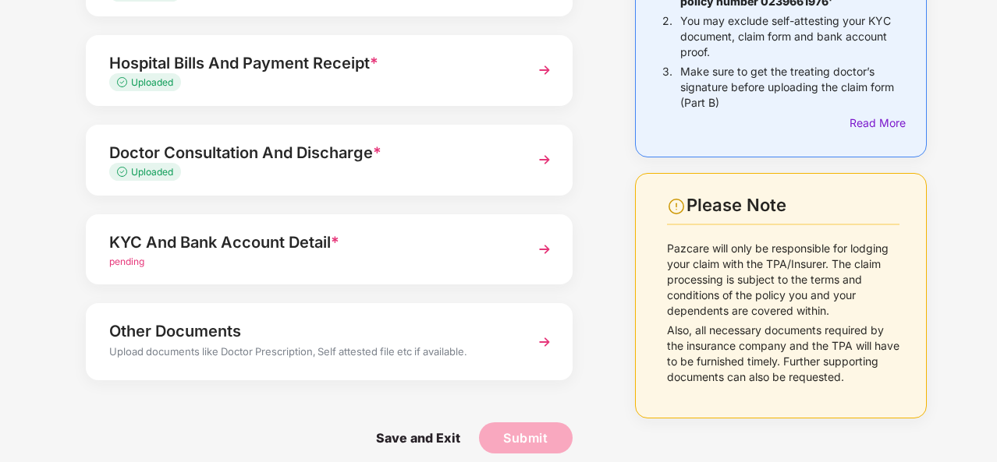
click at [544, 247] on img at bounding box center [544, 250] width 28 height 28
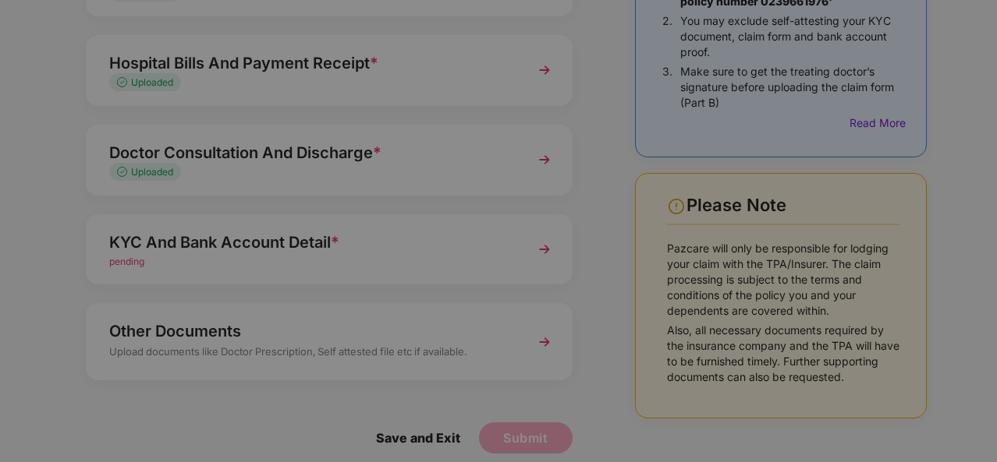
scroll to position [0, 0]
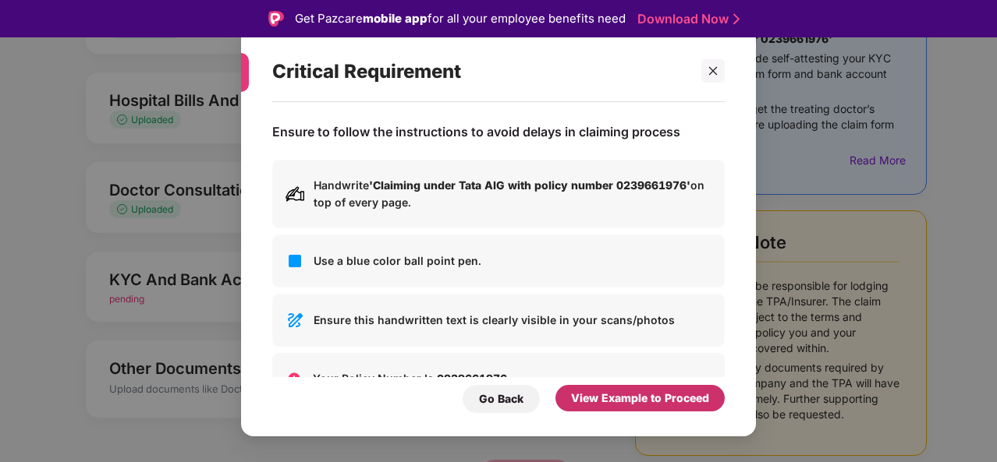
click at [626, 406] on div "View Example to Proceed" at bounding box center [640, 398] width 138 height 17
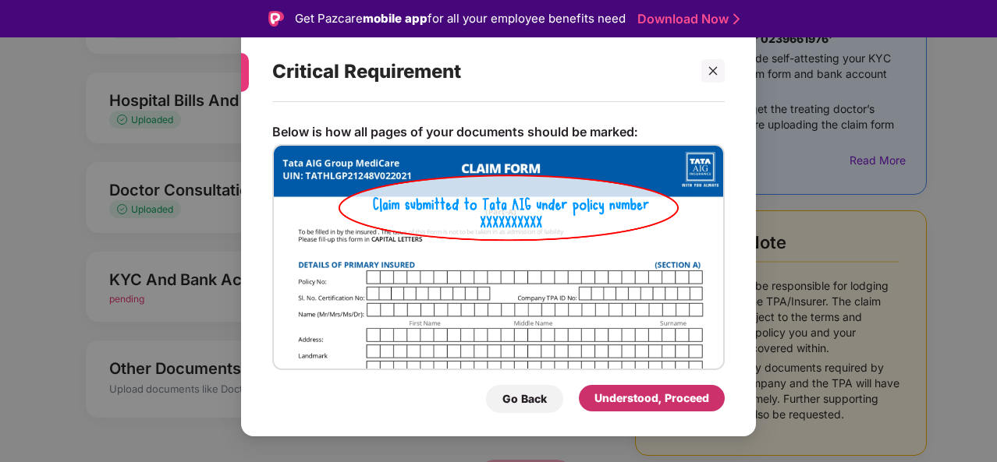
click at [625, 402] on div "Understood, Proceed" at bounding box center [651, 398] width 115 height 17
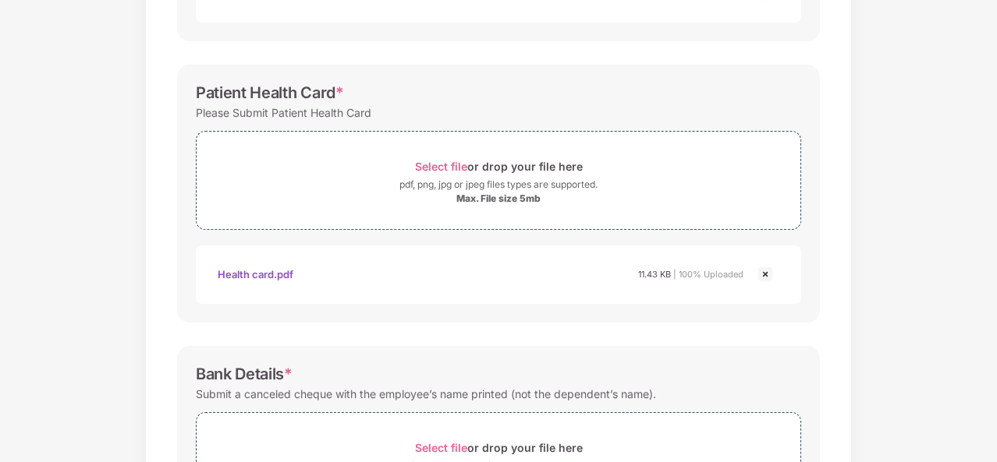
scroll to position [690, 0]
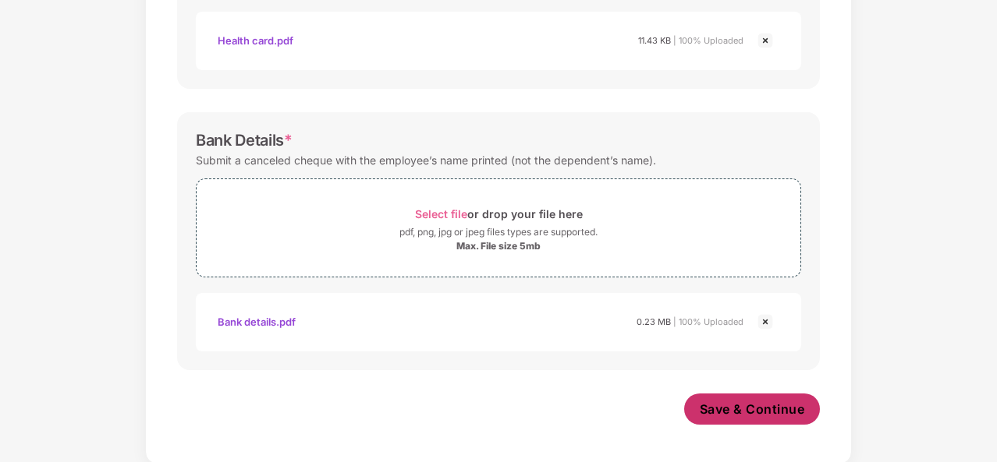
click at [750, 410] on span "Save & Continue" at bounding box center [752, 409] width 105 height 17
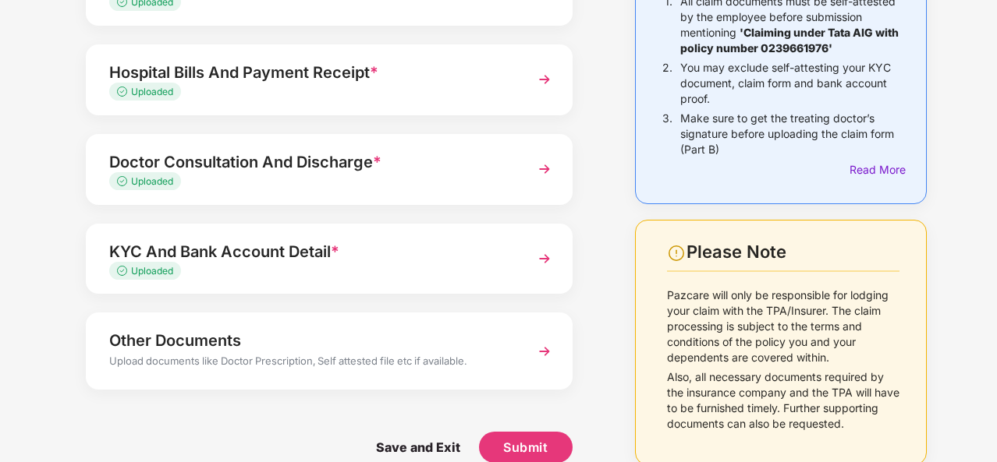
scroll to position [218, 0]
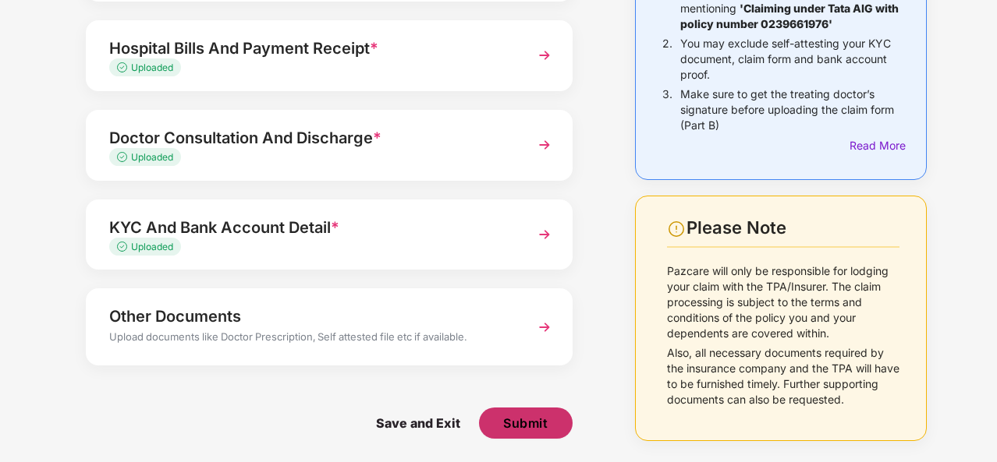
click at [537, 423] on span "Submit" at bounding box center [525, 423] width 44 height 17
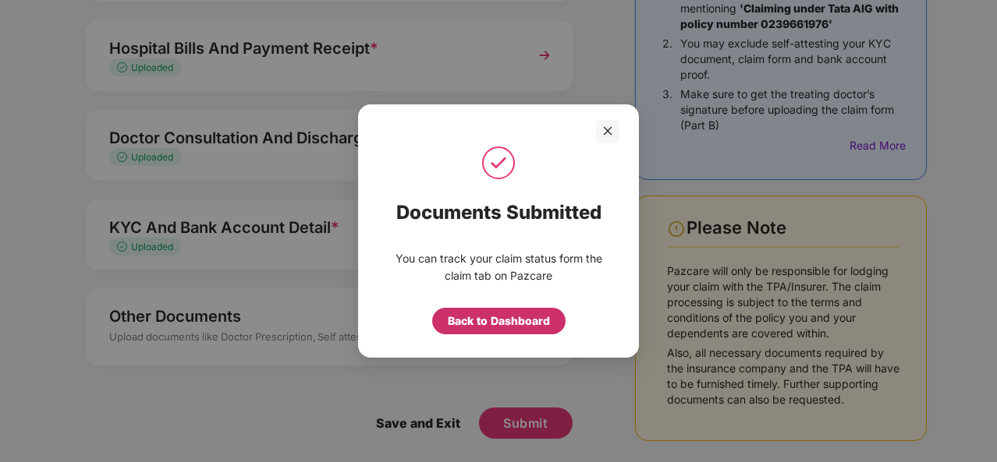
click at [528, 319] on div "Back to Dashboard" at bounding box center [499, 321] width 102 height 17
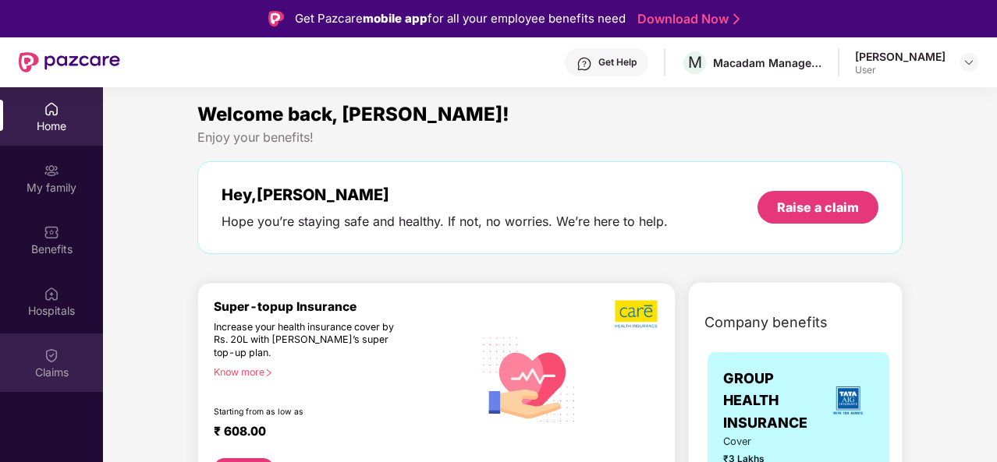
click at [51, 363] on img at bounding box center [52, 356] width 16 height 16
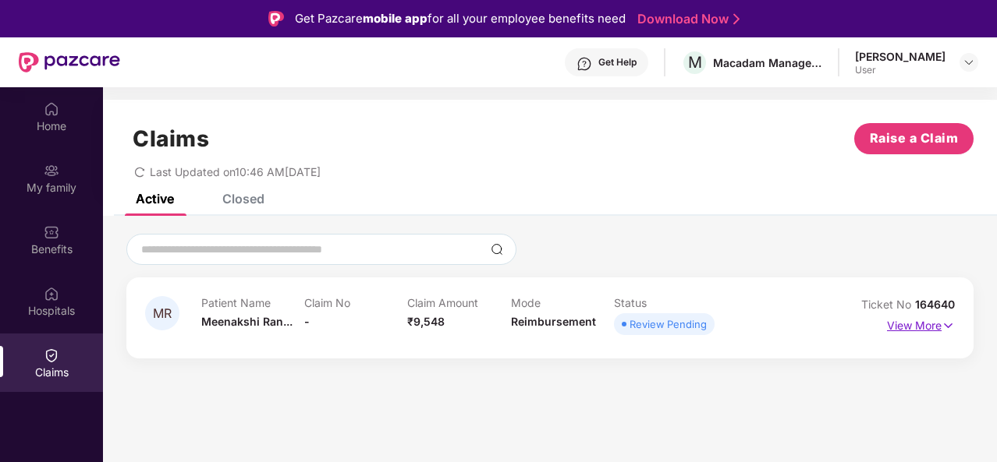
click at [923, 333] on p "View More" at bounding box center [921, 324] width 68 height 21
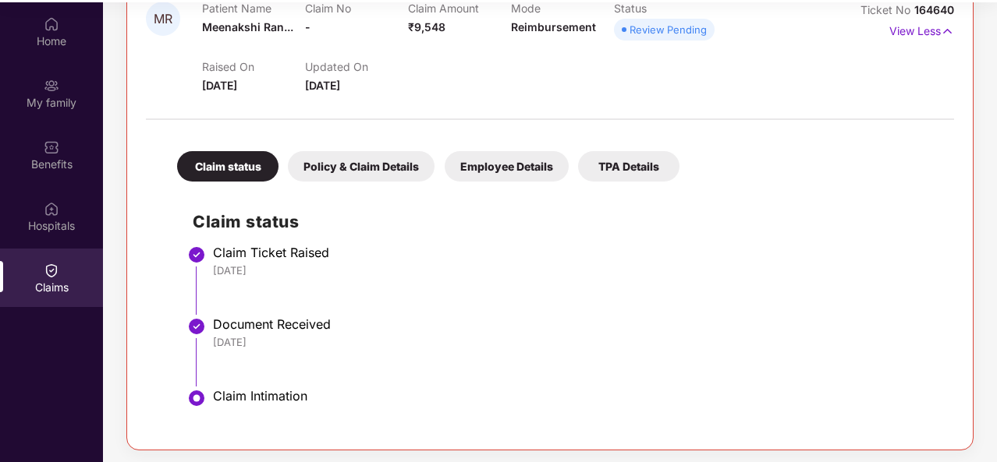
scroll to position [87, 0]
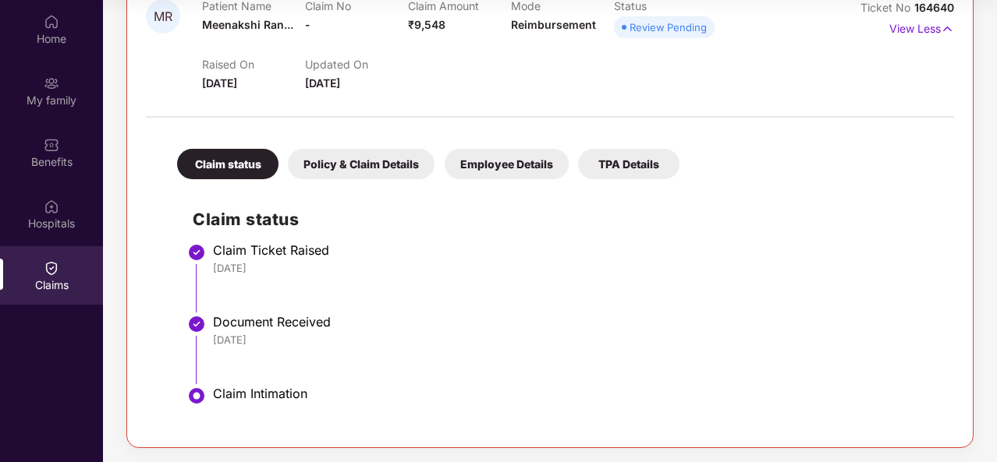
click at [346, 168] on div "Policy & Claim Details" at bounding box center [361, 164] width 147 height 30
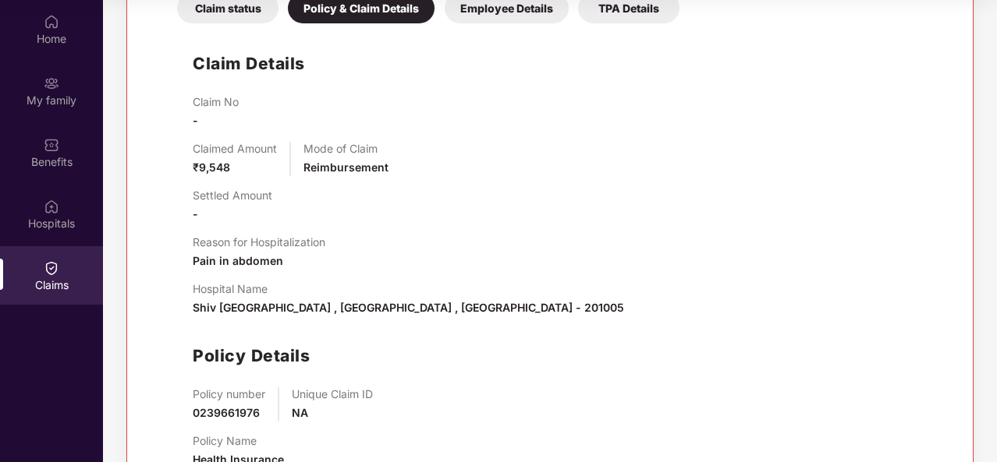
scroll to position [420, 0]
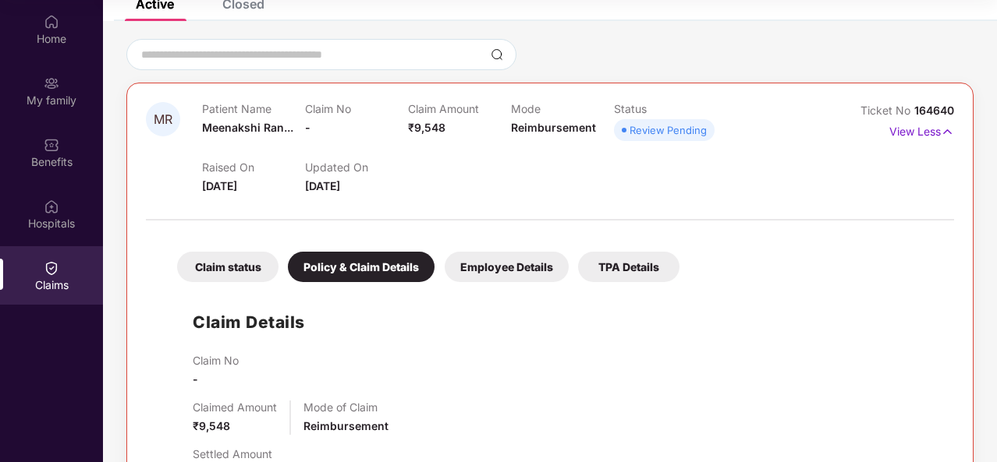
click at [495, 266] on div "Employee Details" at bounding box center [507, 267] width 124 height 30
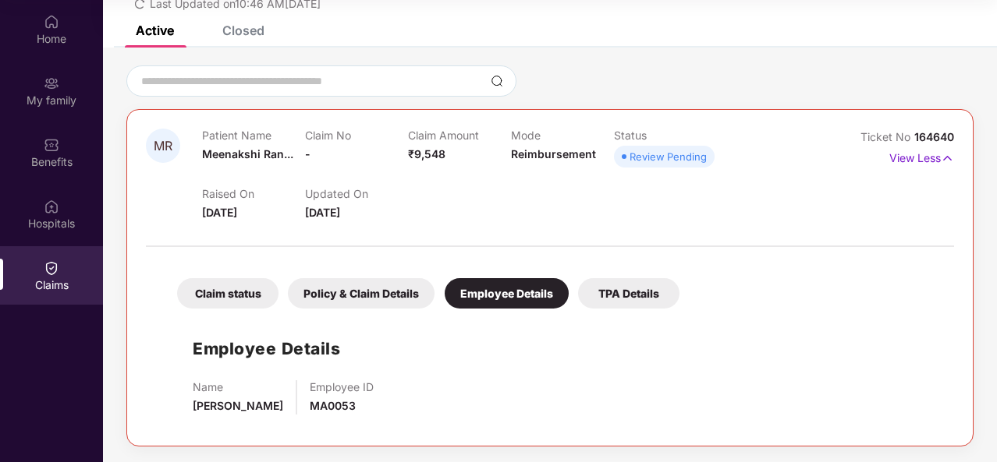
scroll to position [80, 0]
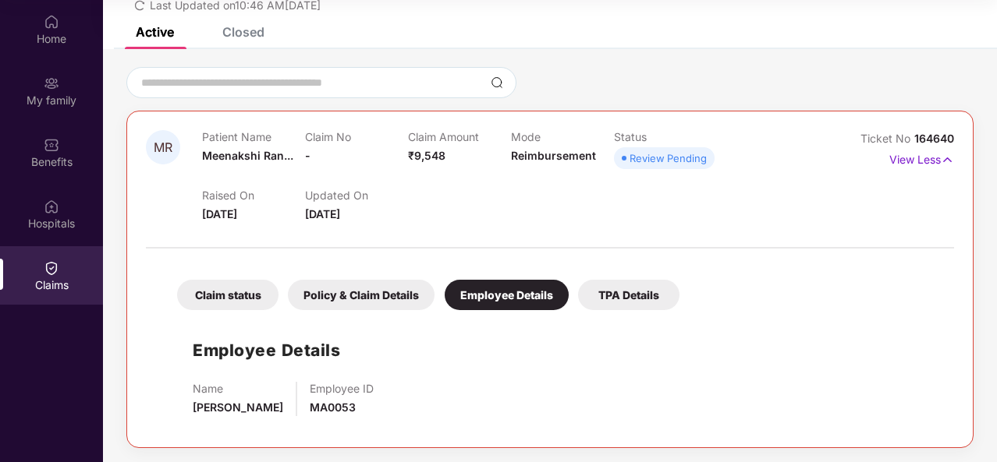
click at [642, 283] on div "TPA Details" at bounding box center [628, 295] width 101 height 30
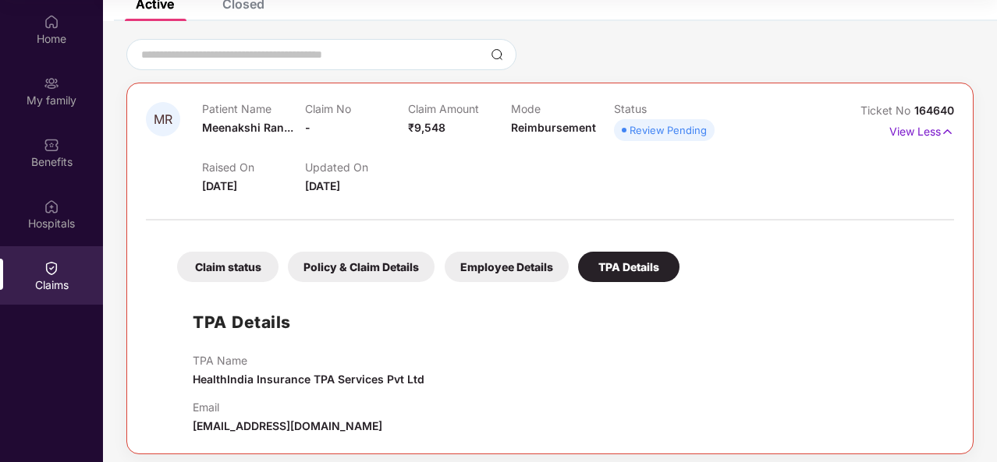
scroll to position [114, 0]
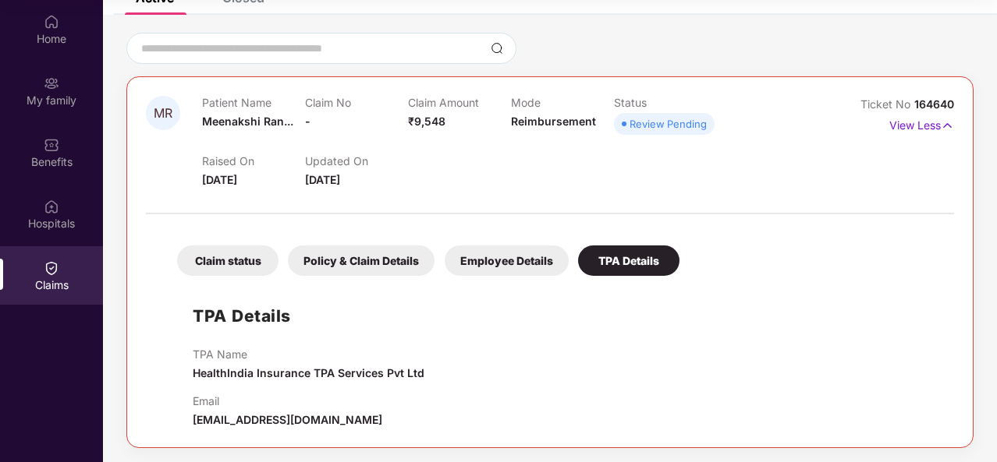
click at [234, 257] on div "Claim status" at bounding box center [227, 261] width 101 height 30
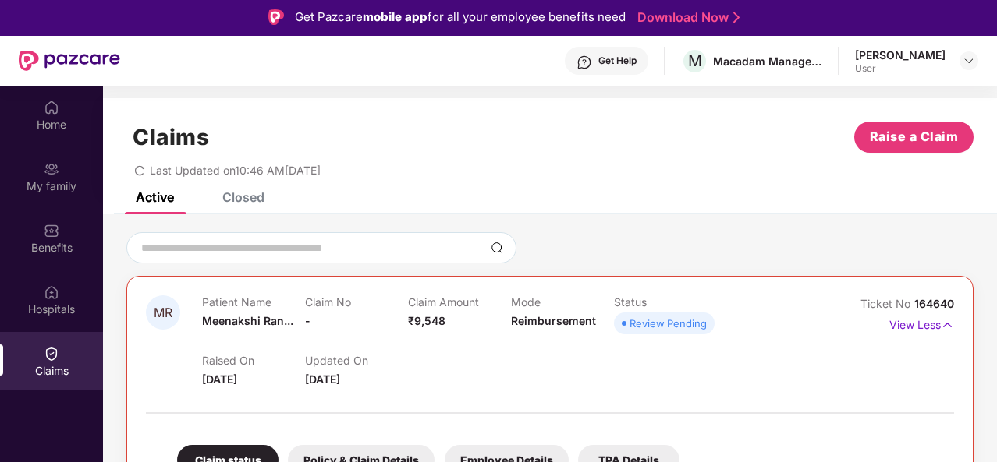
scroll to position [0, 0]
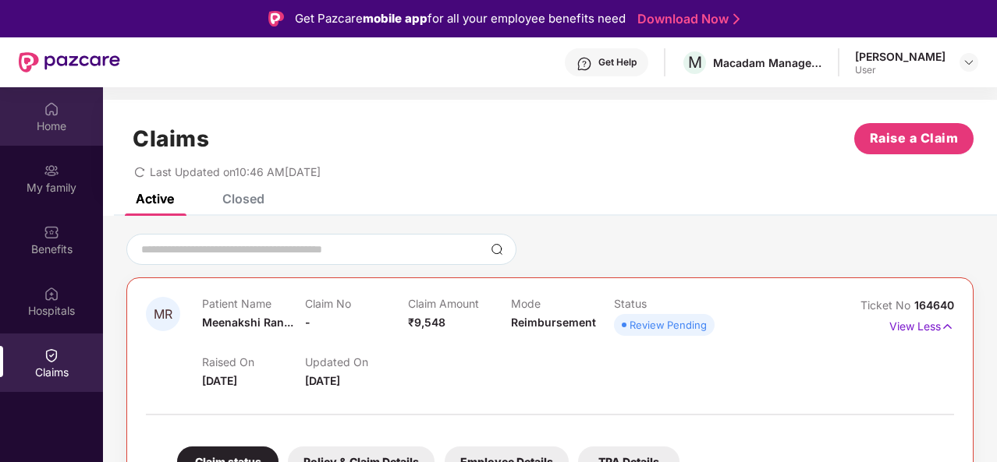
click at [50, 113] on img at bounding box center [52, 109] width 16 height 16
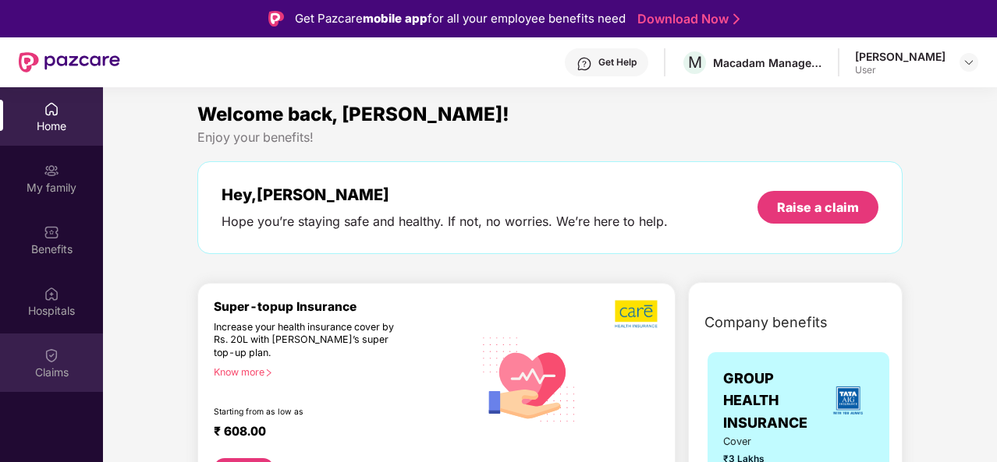
click at [59, 358] on div "Claims" at bounding box center [51, 363] width 103 height 58
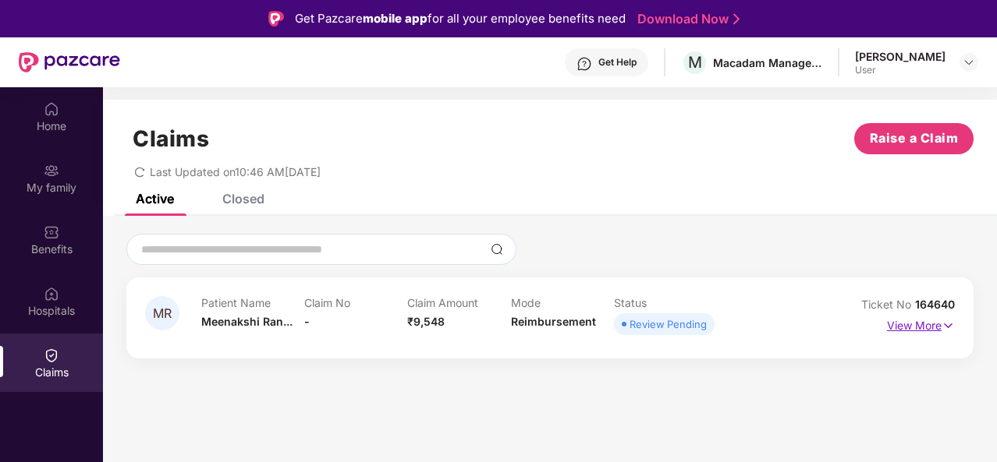
click at [895, 321] on p "View More" at bounding box center [921, 324] width 68 height 21
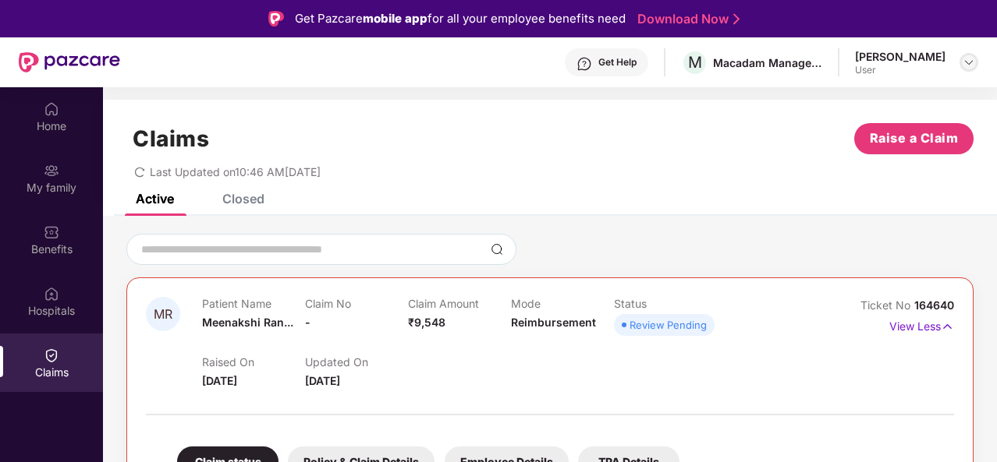
click at [966, 63] on img at bounding box center [968, 62] width 12 height 12
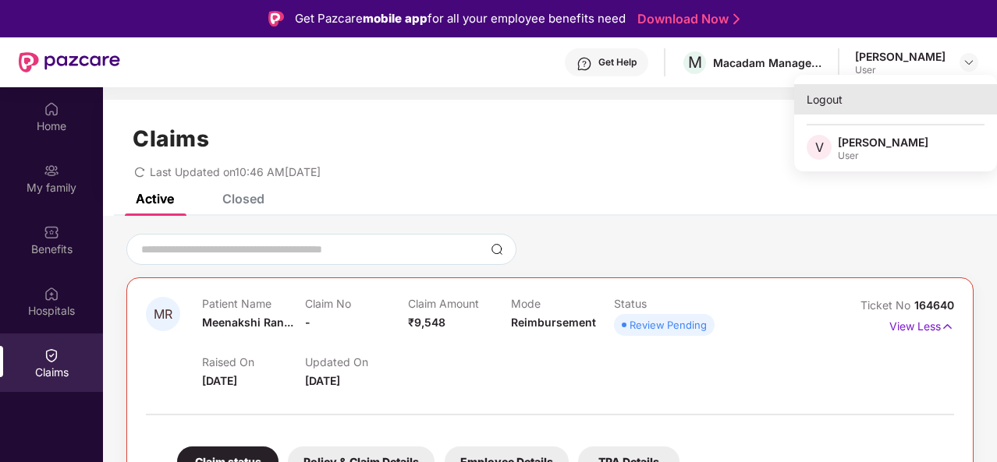
click at [842, 105] on div "Logout" at bounding box center [895, 99] width 203 height 30
